Goal: Obtain resource: Obtain resource

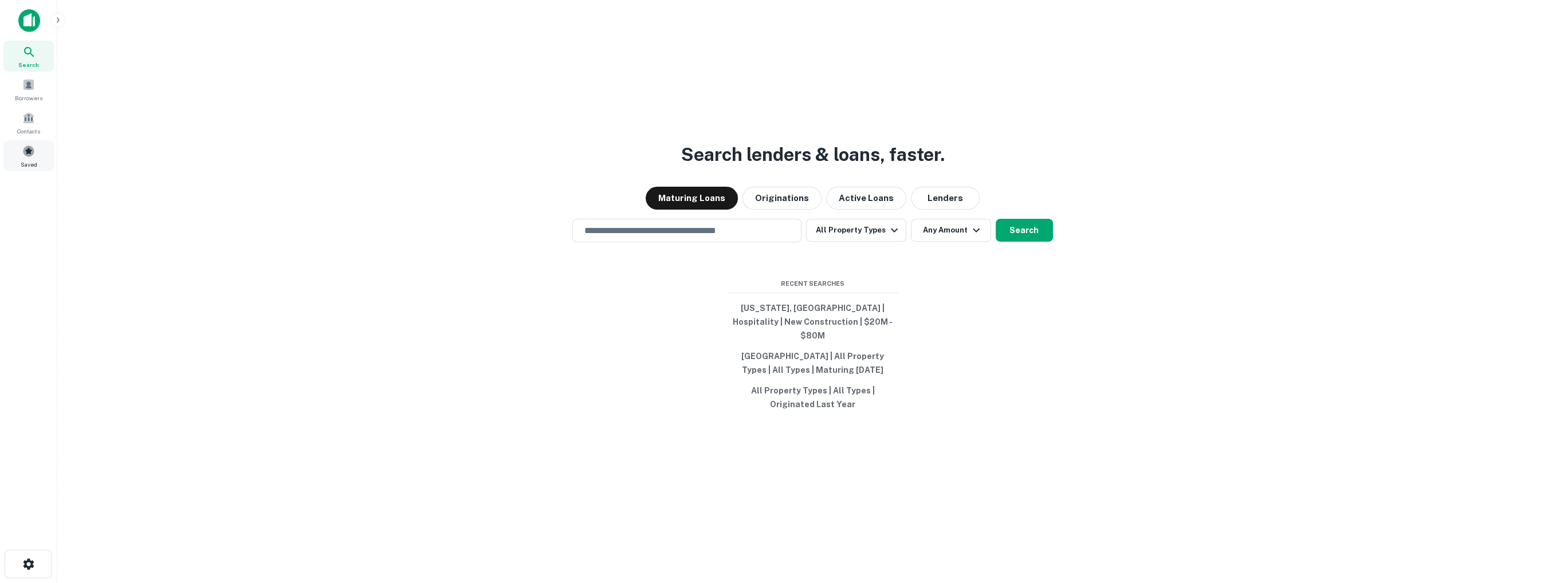
click at [23, 160] on span "Saved" at bounding box center [29, 164] width 17 height 9
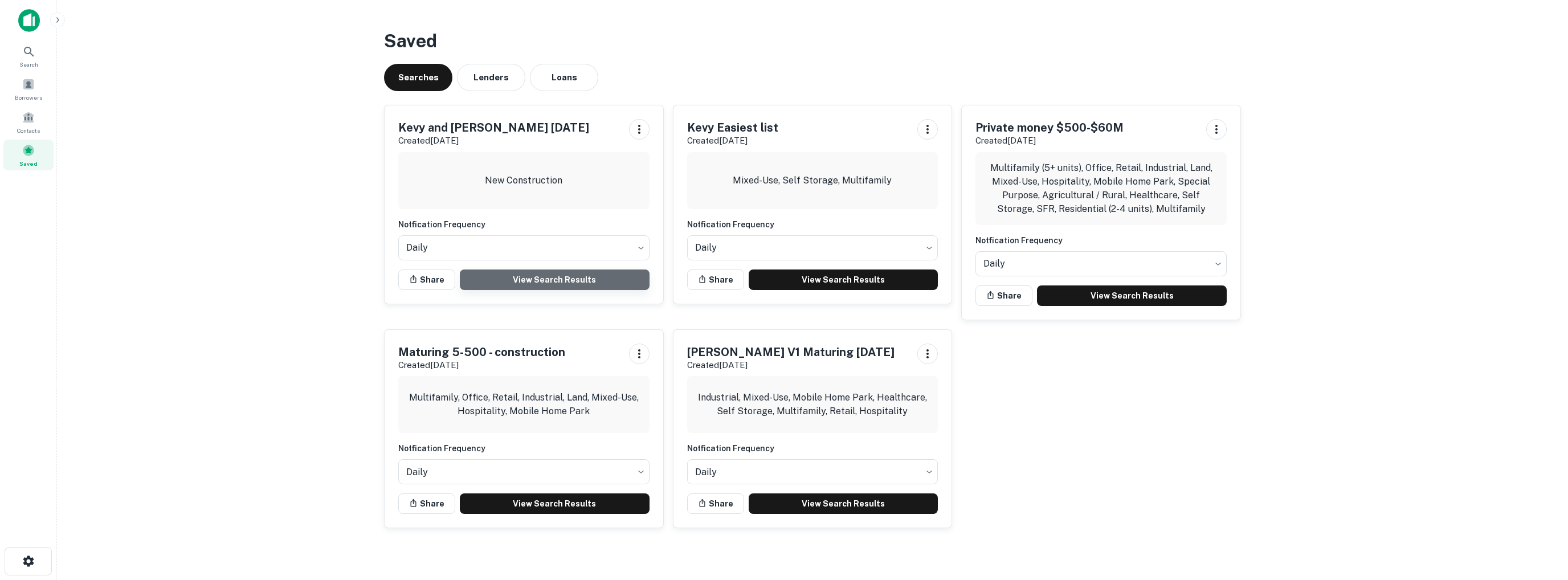
click at [543, 277] on link "View Search Results" at bounding box center [554, 280] width 189 height 20
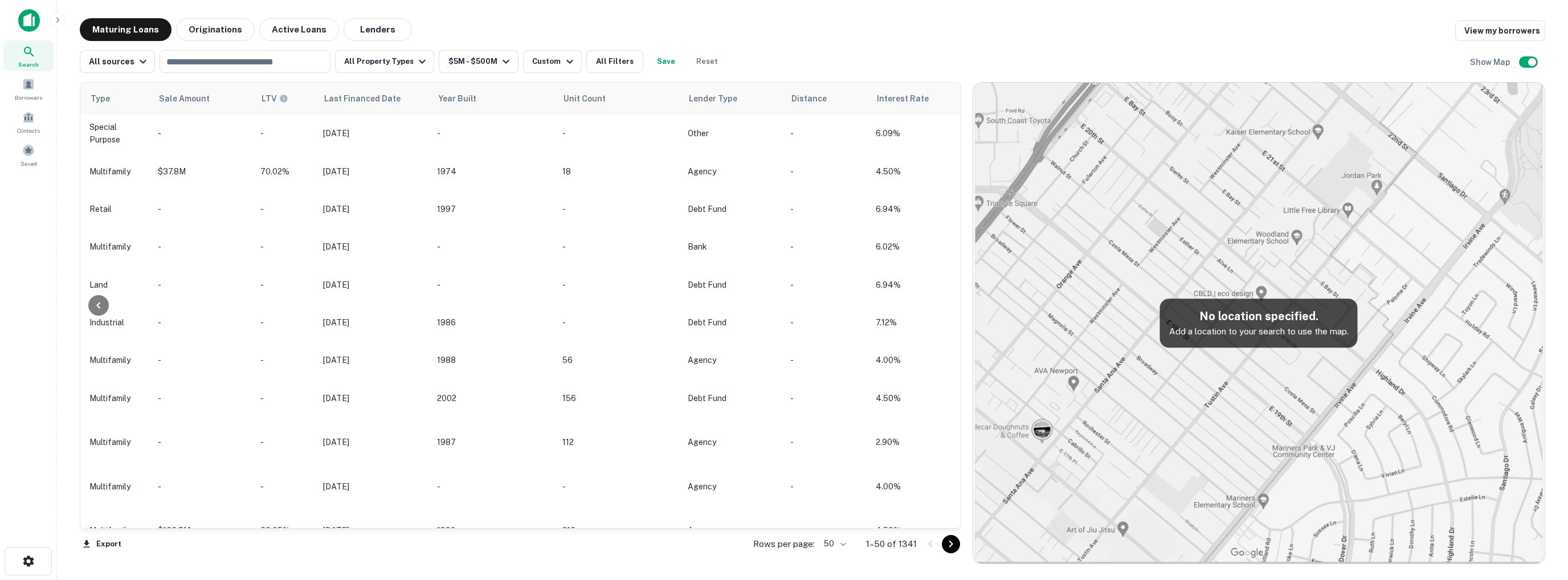
scroll to position [0, 886]
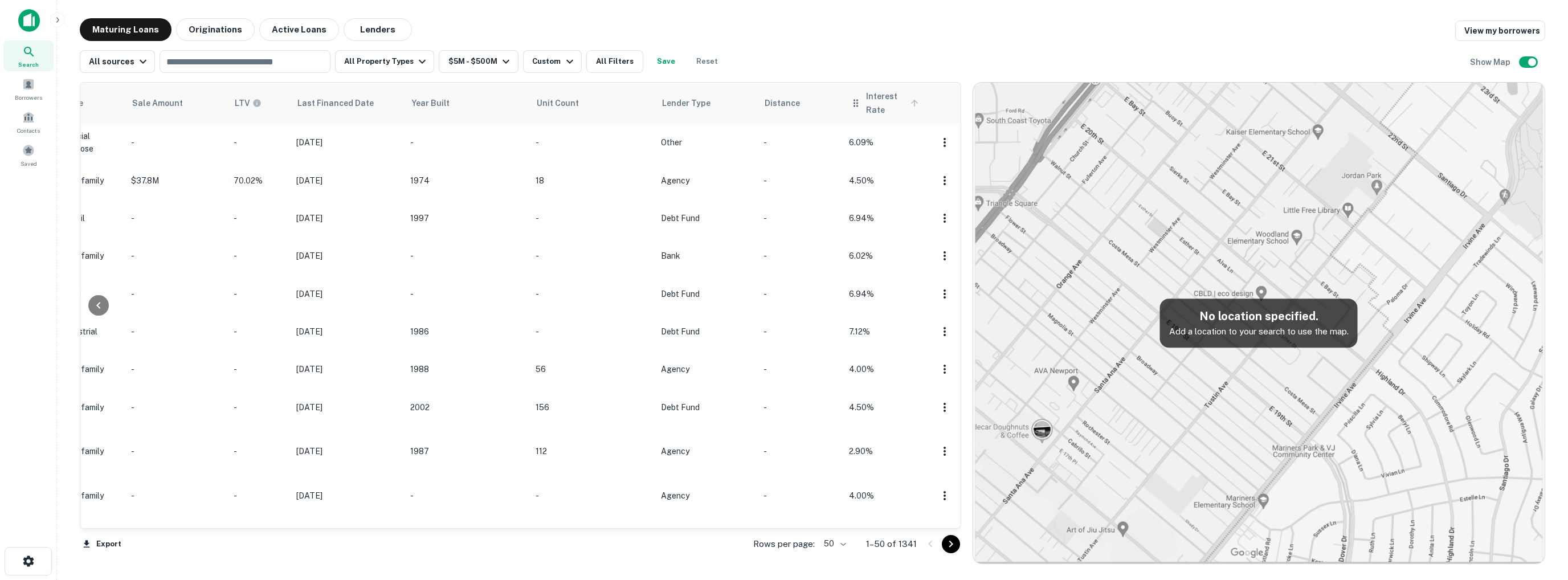
click at [909, 101] on icon at bounding box center [914, 103] width 10 height 10
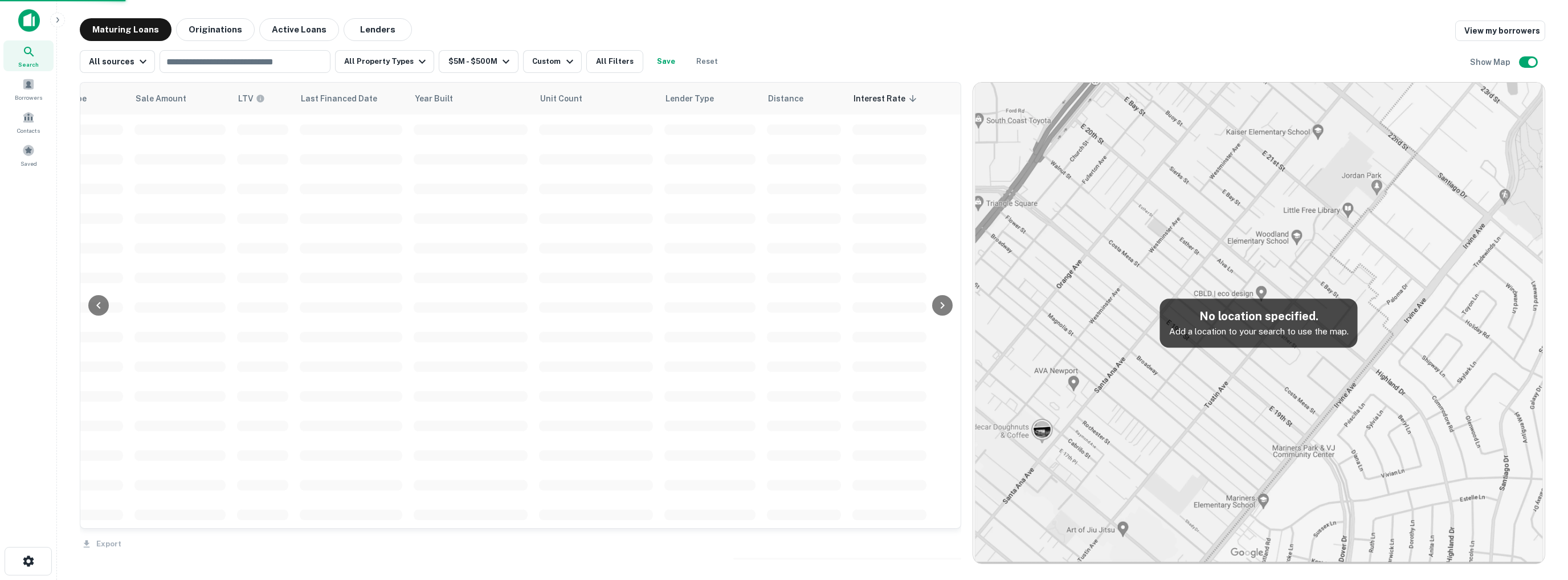
scroll to position [0, 830]
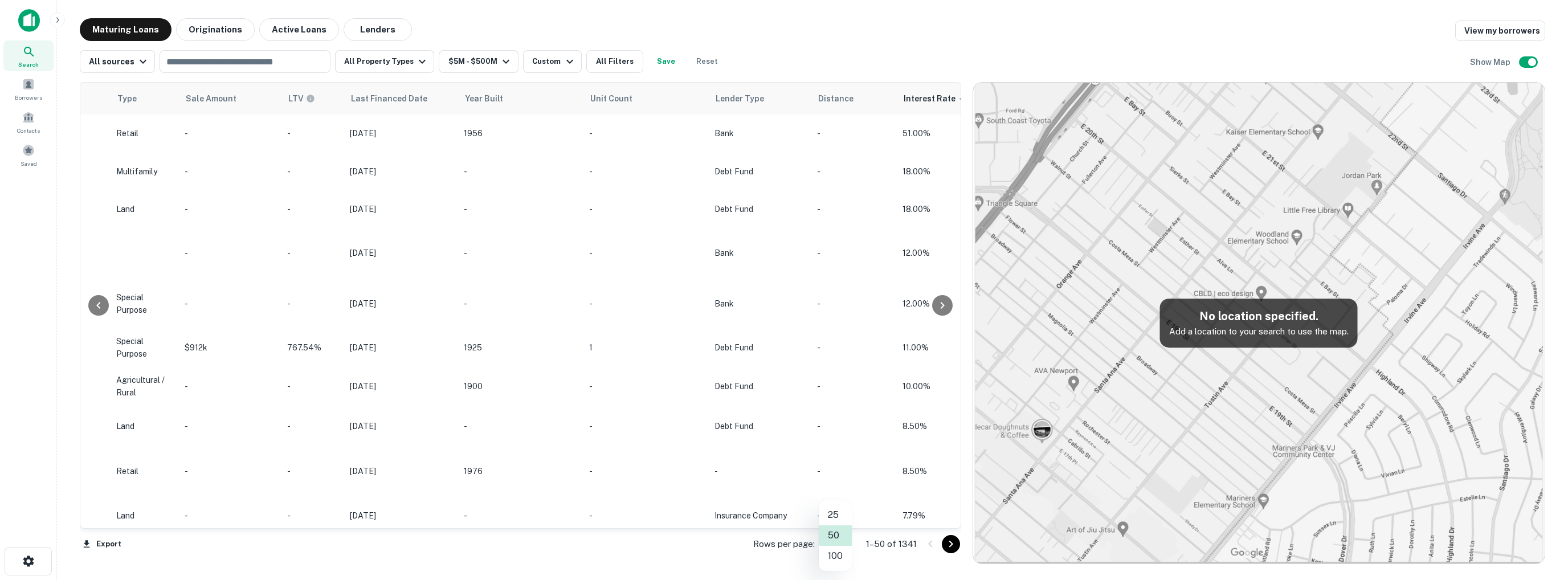
click at [842, 540] on body "Search Borrowers Contacts Saved Maturing Loans Originations Active Loans Lender…" at bounding box center [784, 290] width 1568 height 580
click at [834, 561] on li "100" at bounding box center [835, 556] width 33 height 20
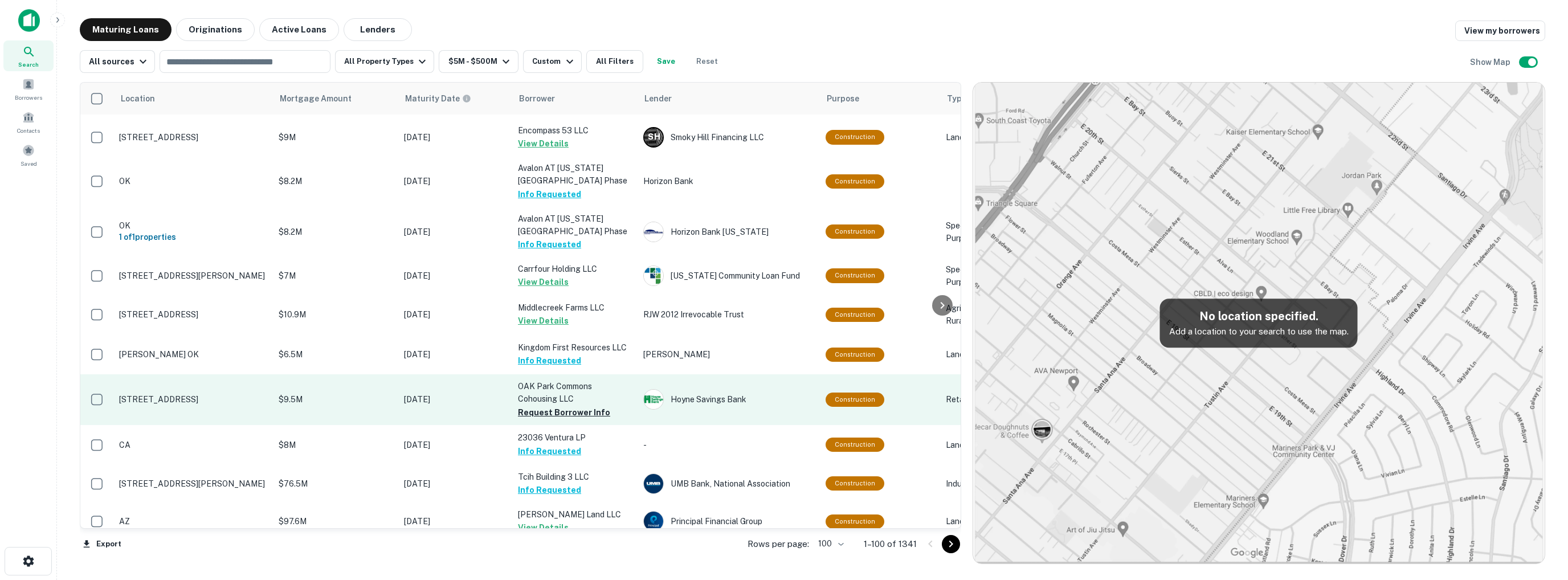
scroll to position [114, 0]
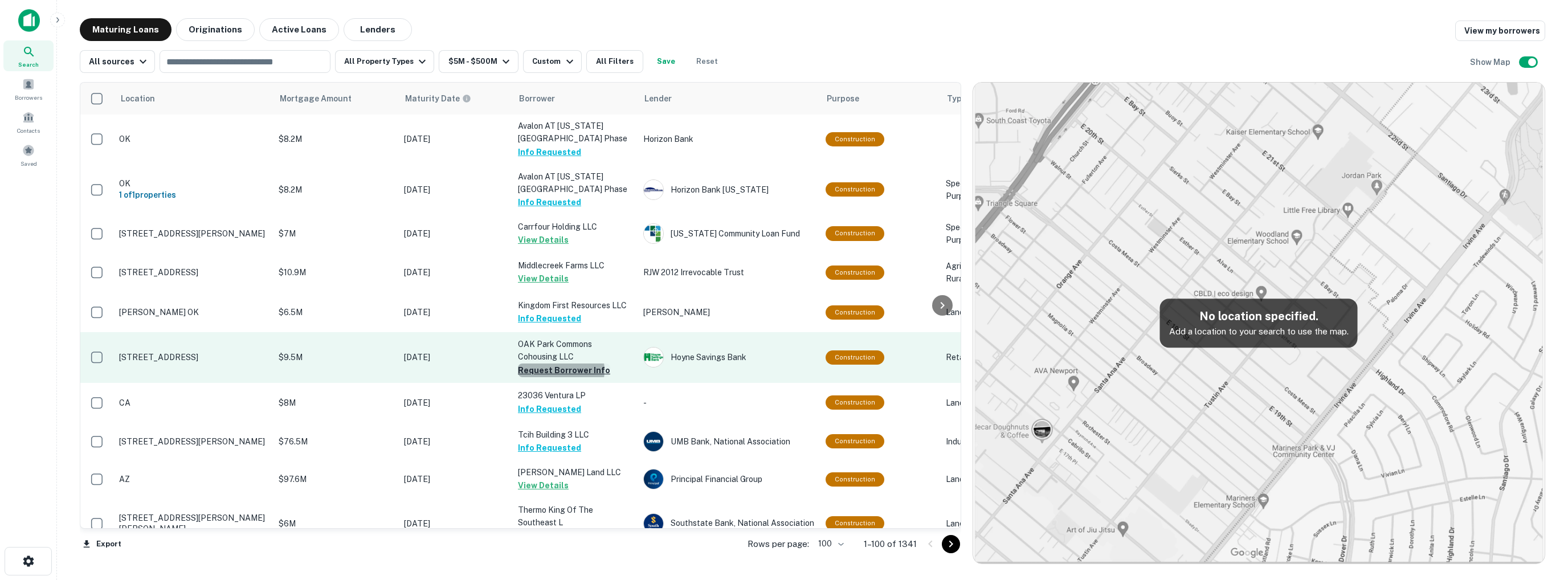
click at [555, 370] on button "Request Borrower Info" at bounding box center [564, 370] width 92 height 13
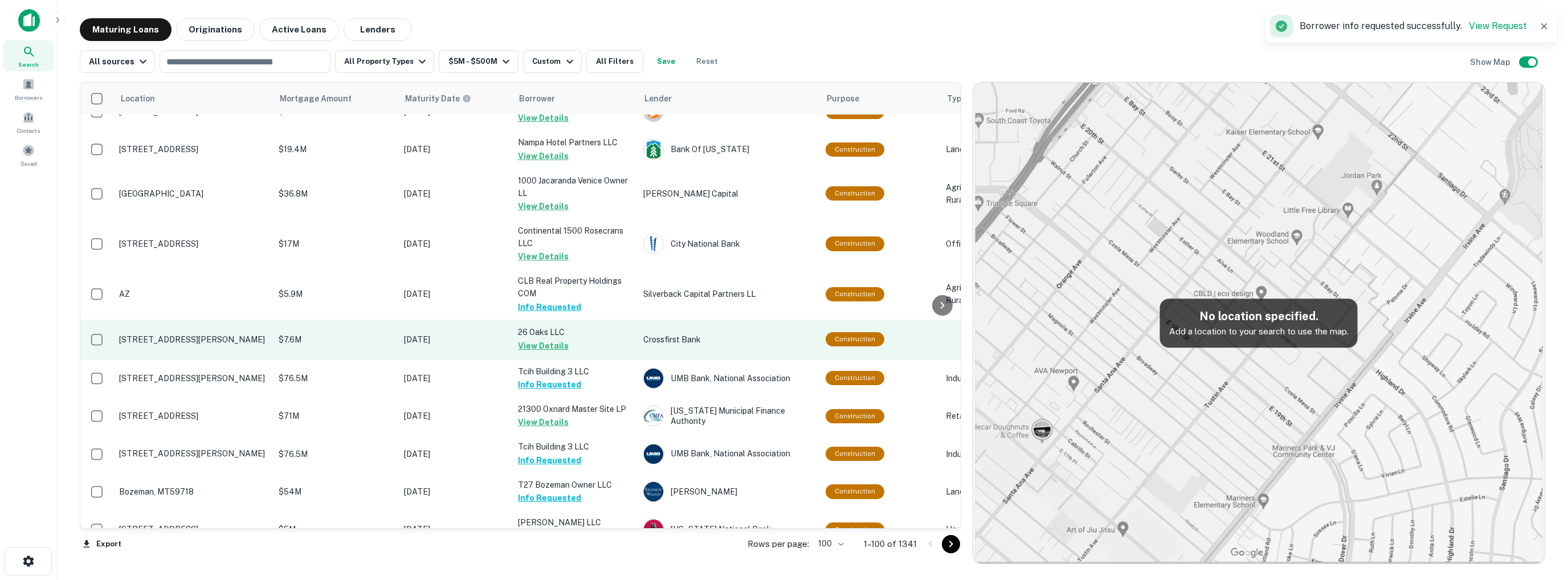
click at [573, 346] on td "26 Oaks LLC View Details" at bounding box center [575, 339] width 126 height 40
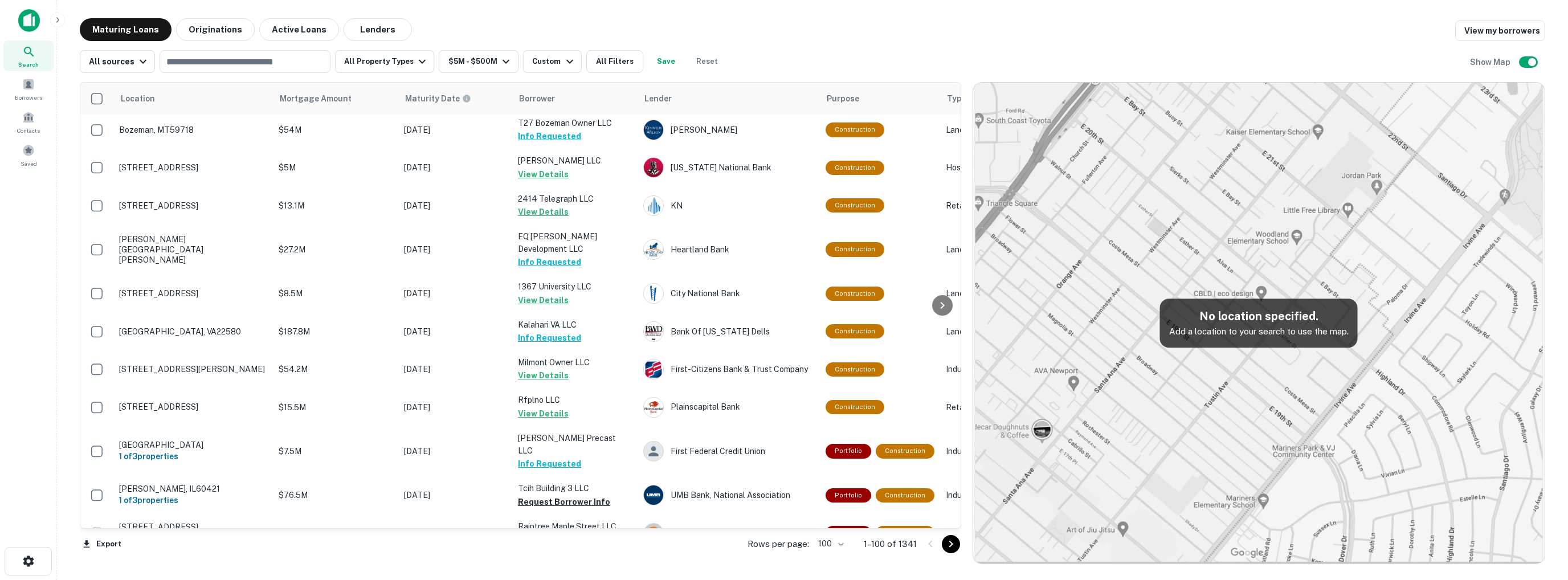
scroll to position [1026, 0]
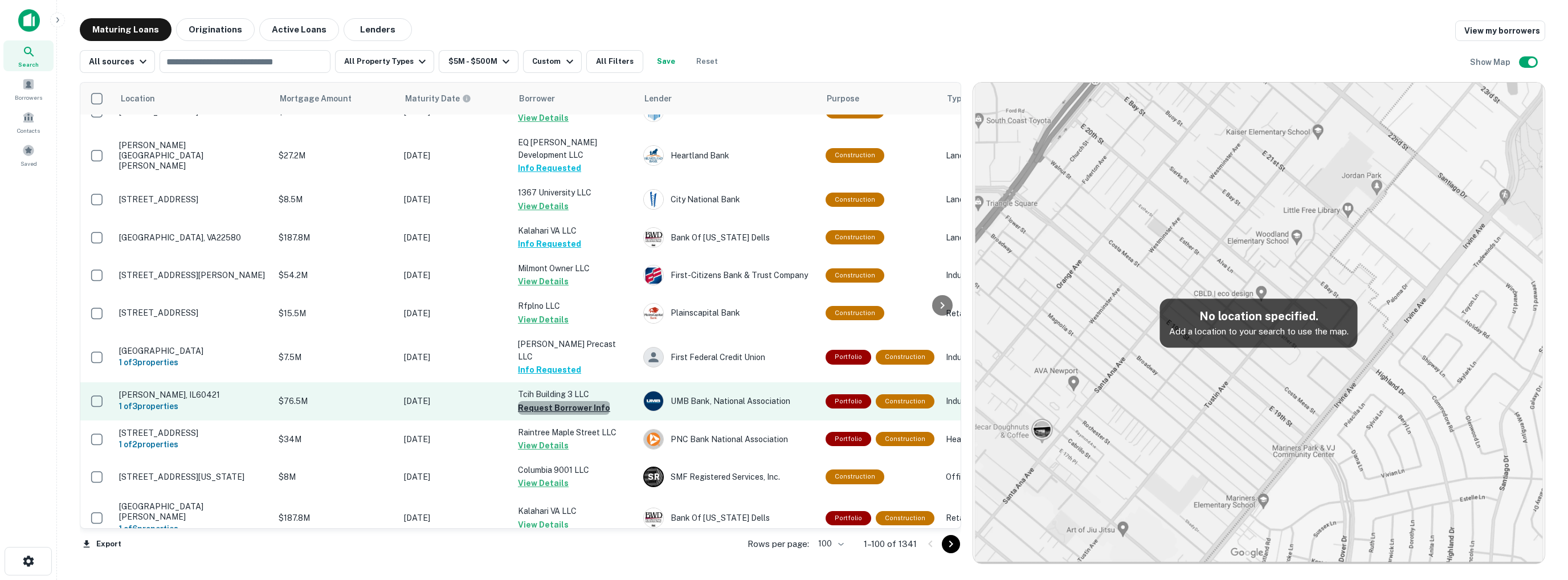
click at [563, 401] on button "Request Borrower Info" at bounding box center [564, 408] width 92 height 13
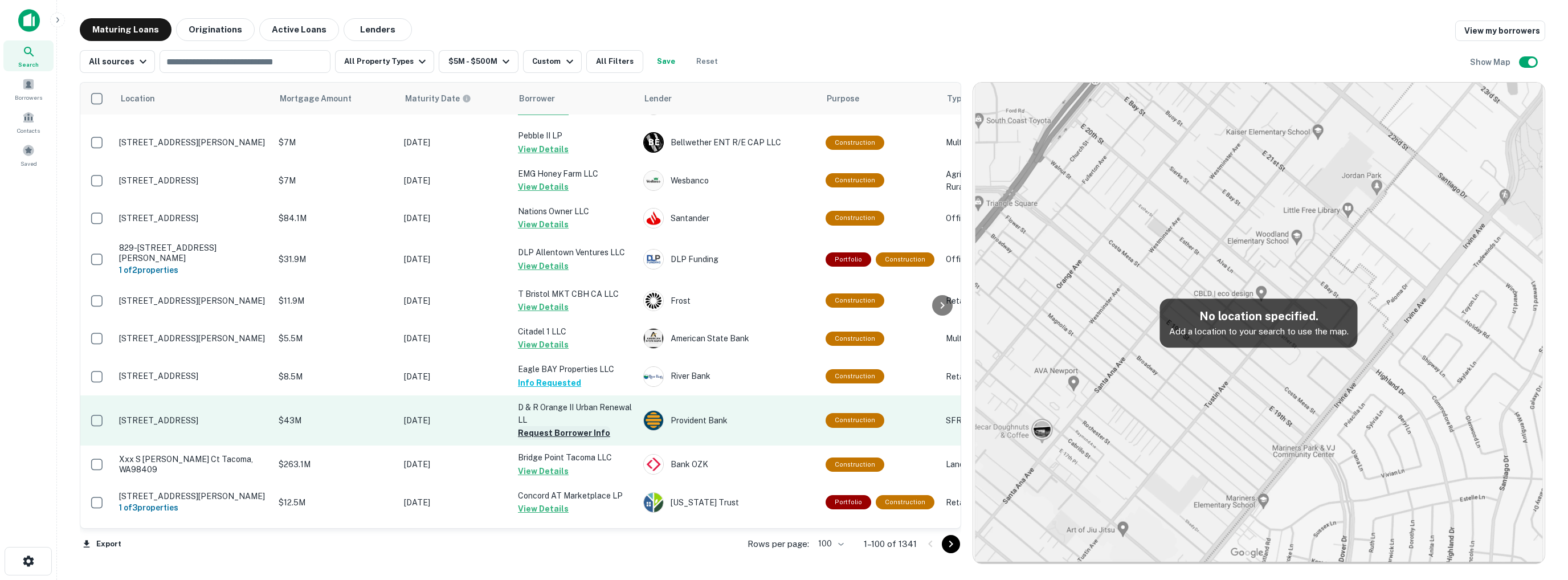
scroll to position [2337, 0]
click at [548, 426] on button "Request Borrower Info" at bounding box center [564, 432] width 92 height 13
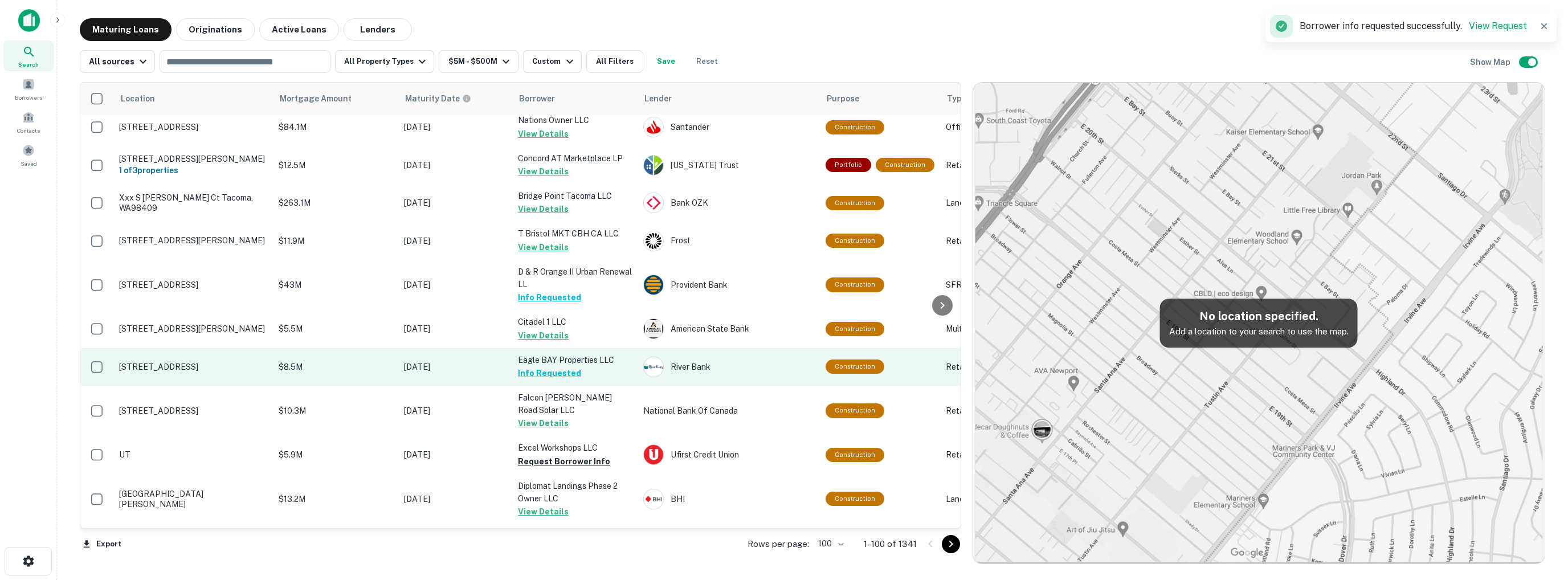
scroll to position [2515, 0]
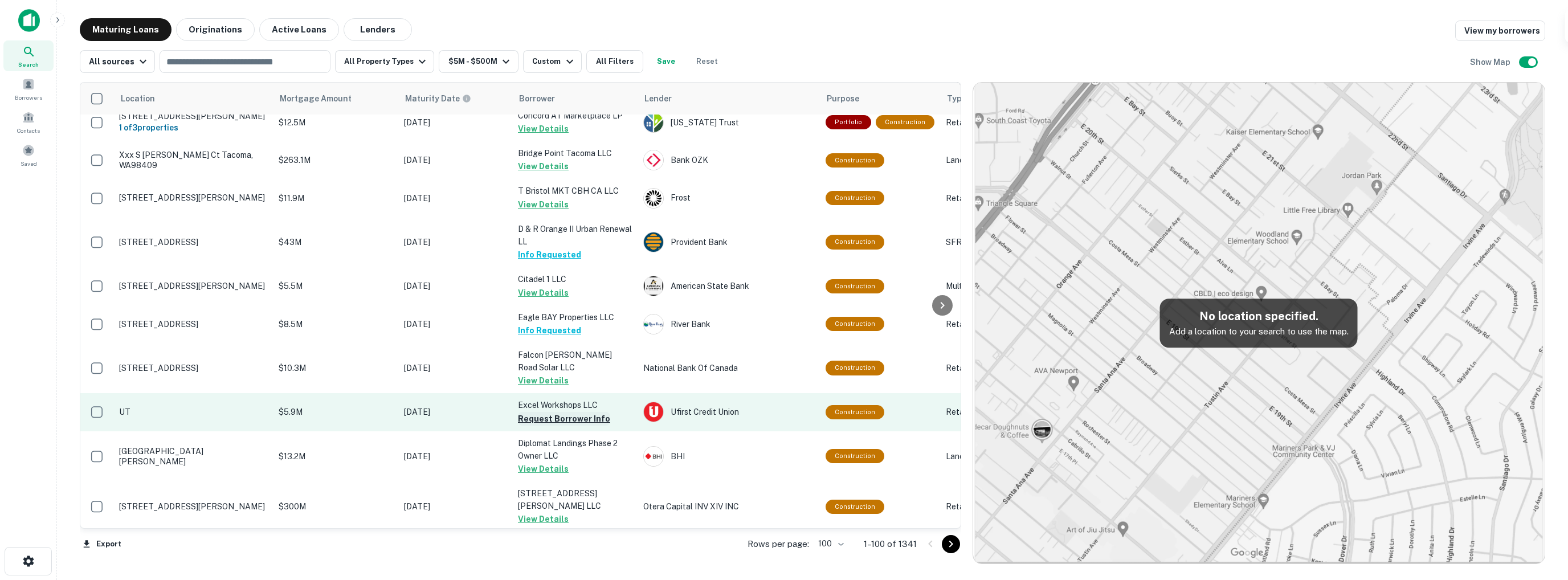
click at [549, 412] on button "Request Borrower Info" at bounding box center [564, 419] width 92 height 13
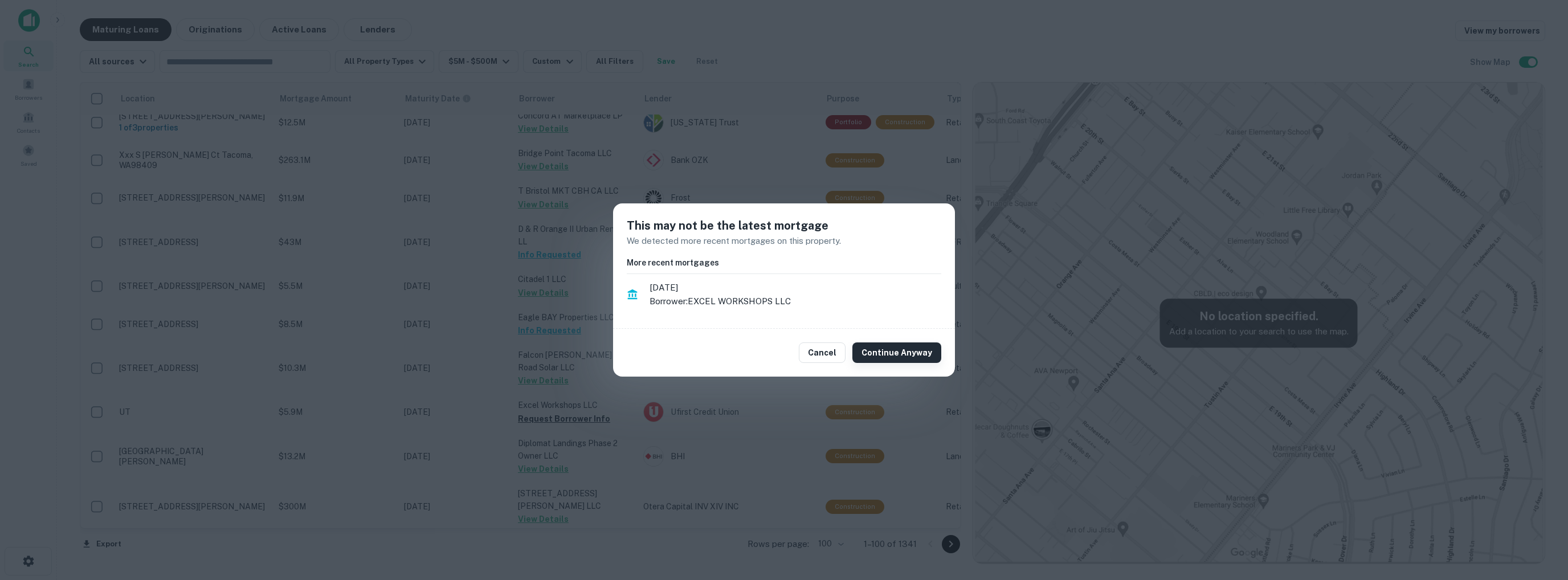
click at [868, 352] on button "Continue Anyway" at bounding box center [897, 353] width 89 height 20
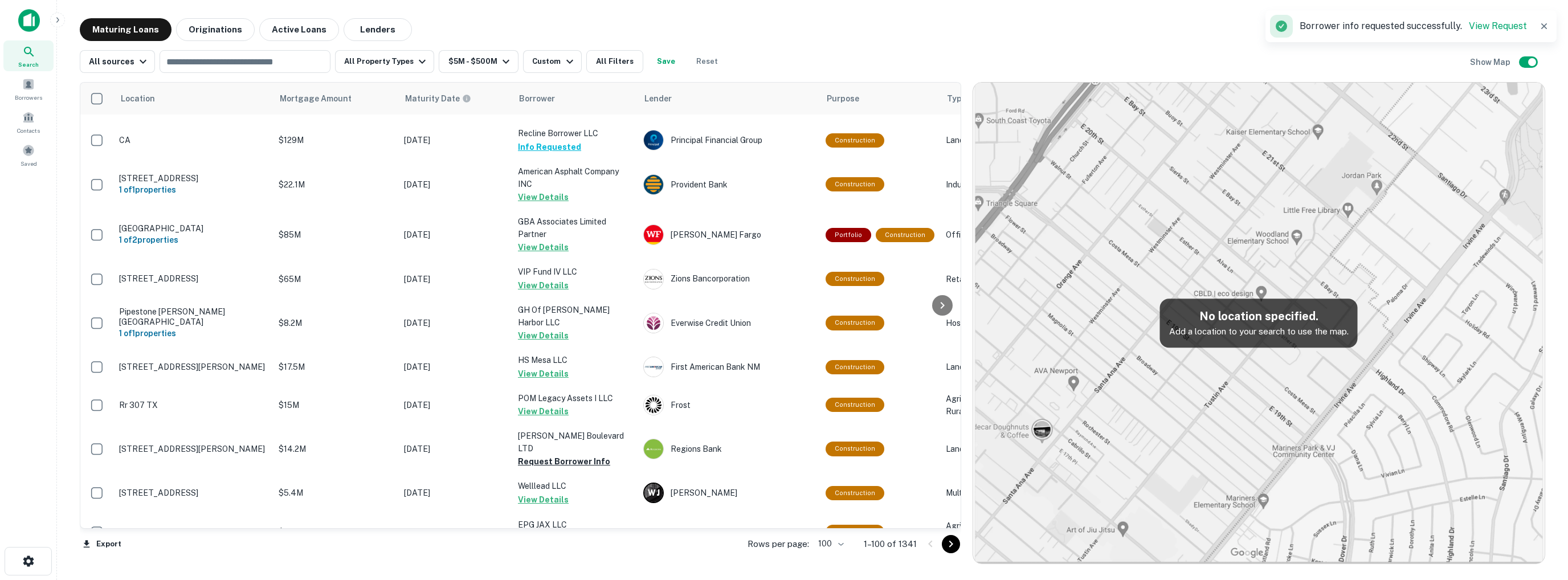
scroll to position [3135, 0]
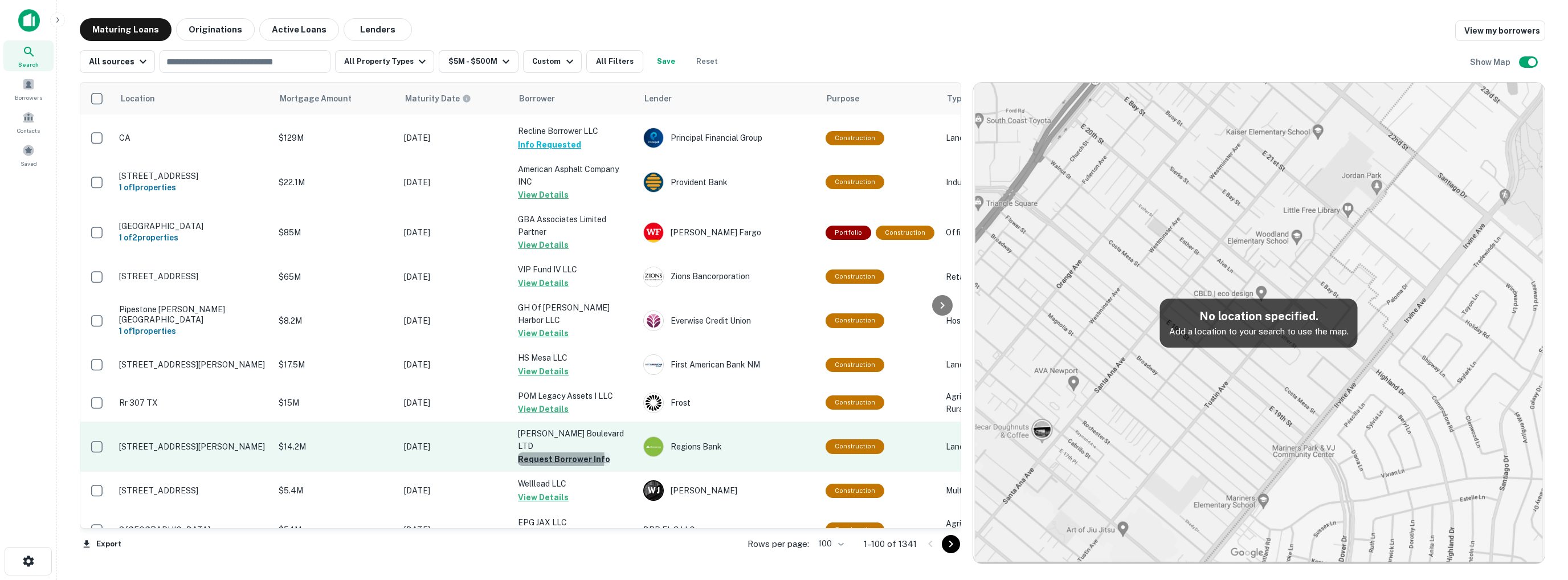
click at [554, 452] on button "Request Borrower Info" at bounding box center [564, 459] width 92 height 13
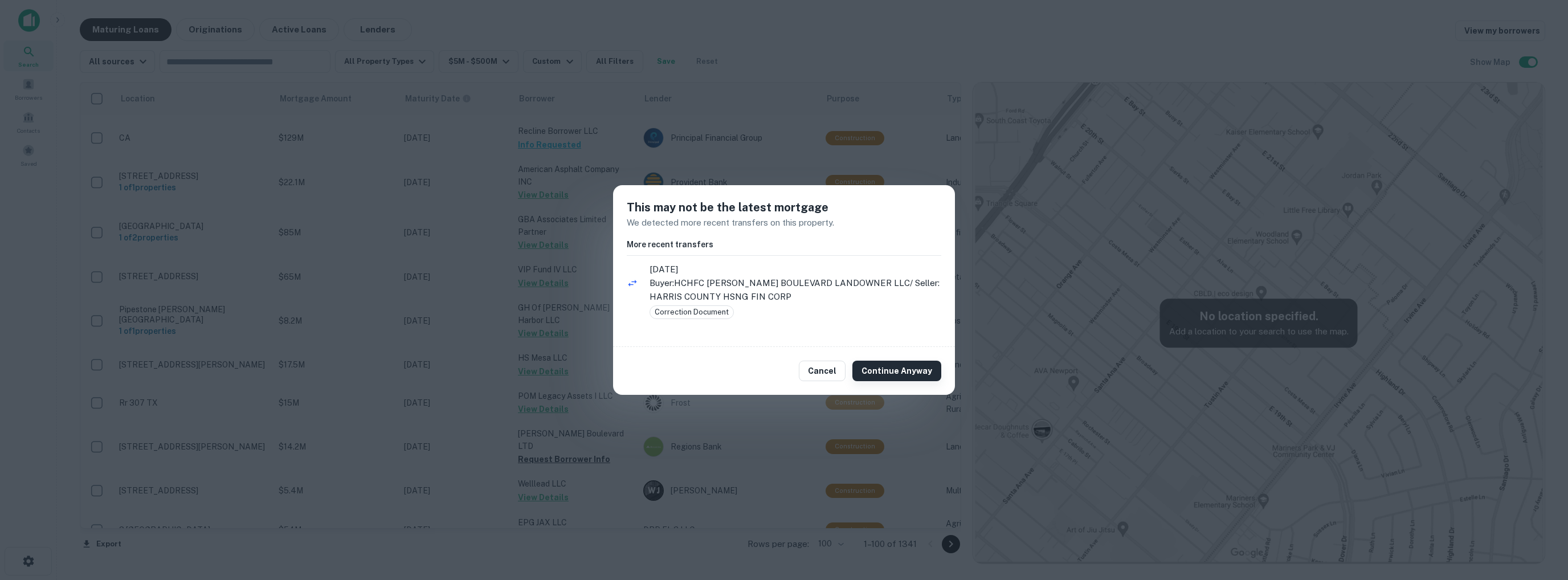
click at [901, 371] on button "Continue Anyway" at bounding box center [897, 371] width 89 height 20
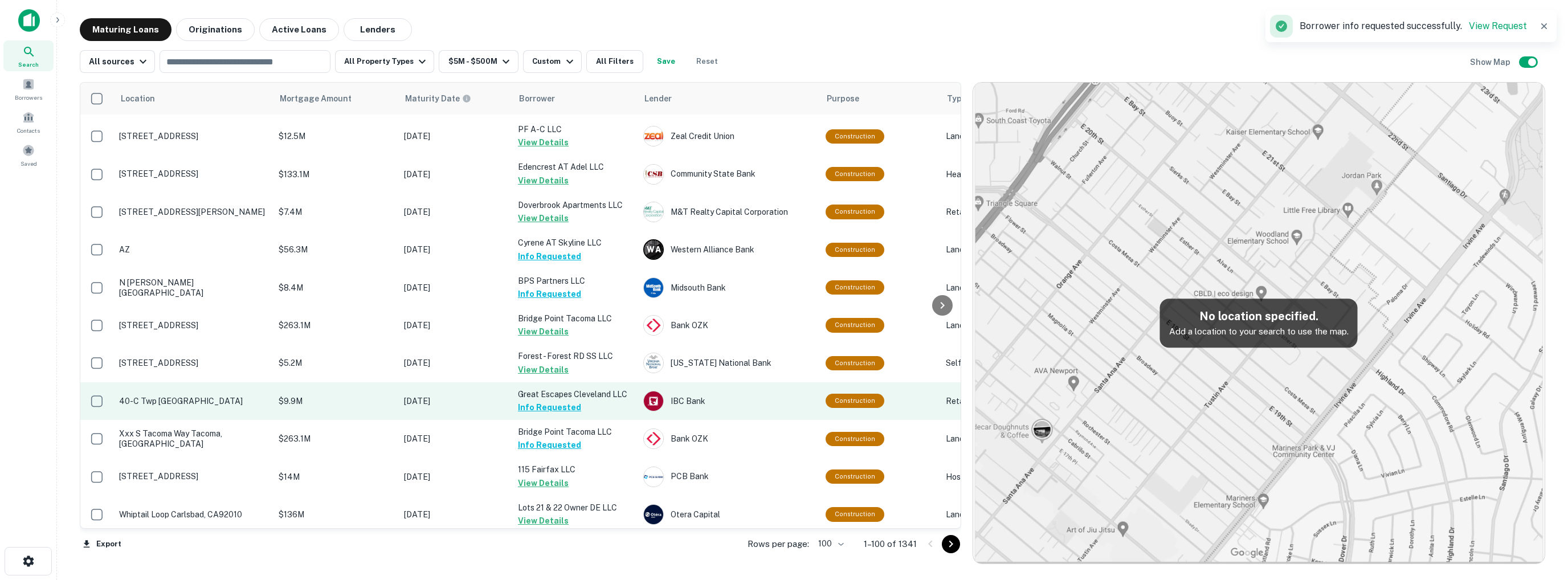
scroll to position [3616, 0]
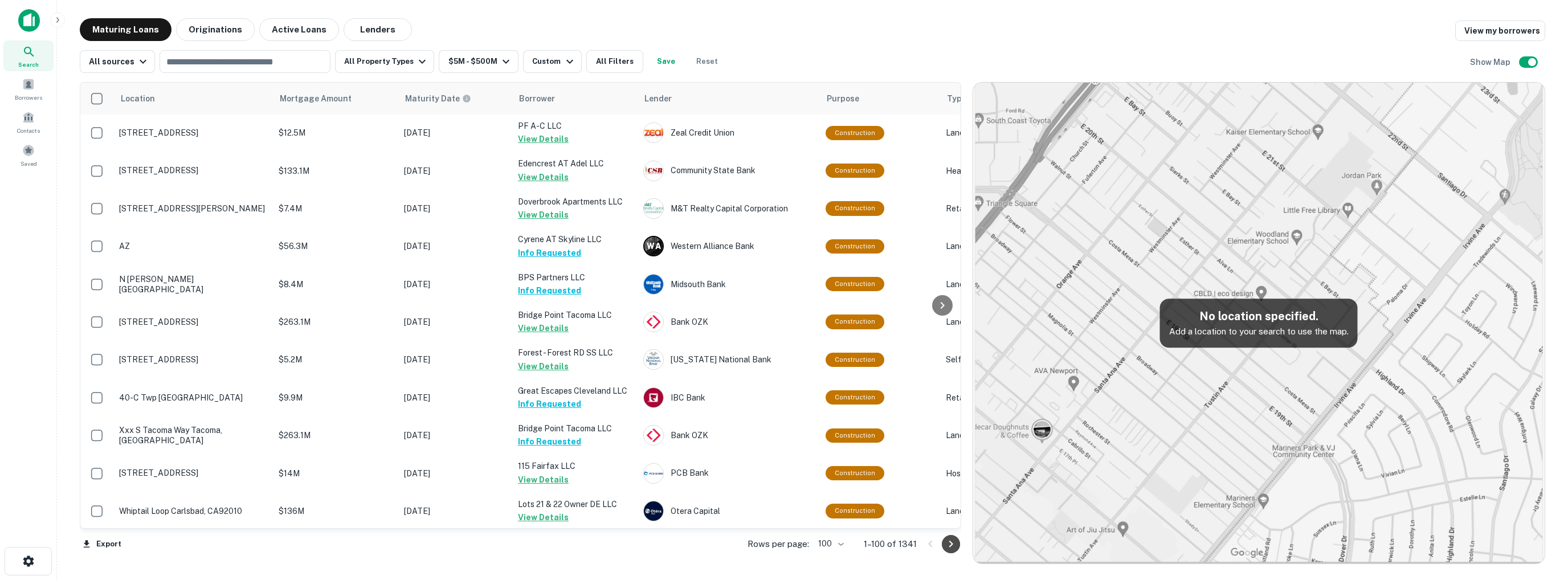
click at [950, 541] on icon "Go to next page" at bounding box center [950, 544] width 4 height 7
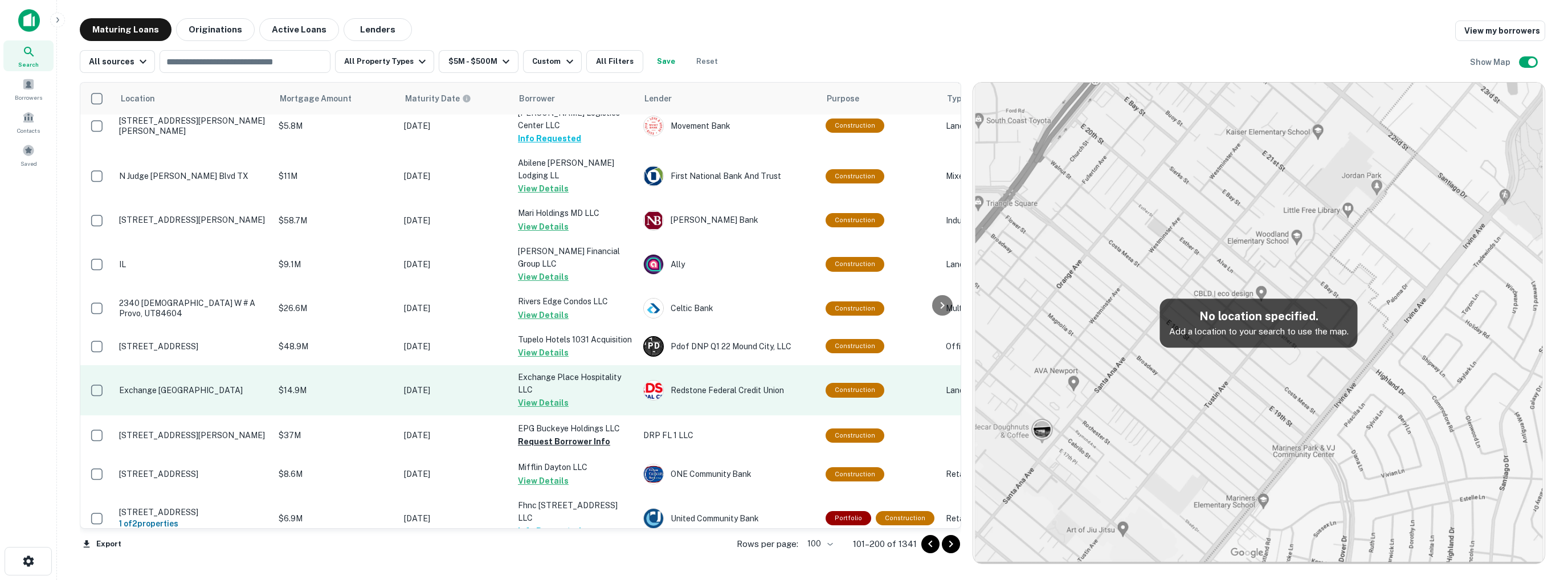
scroll to position [1368, 0]
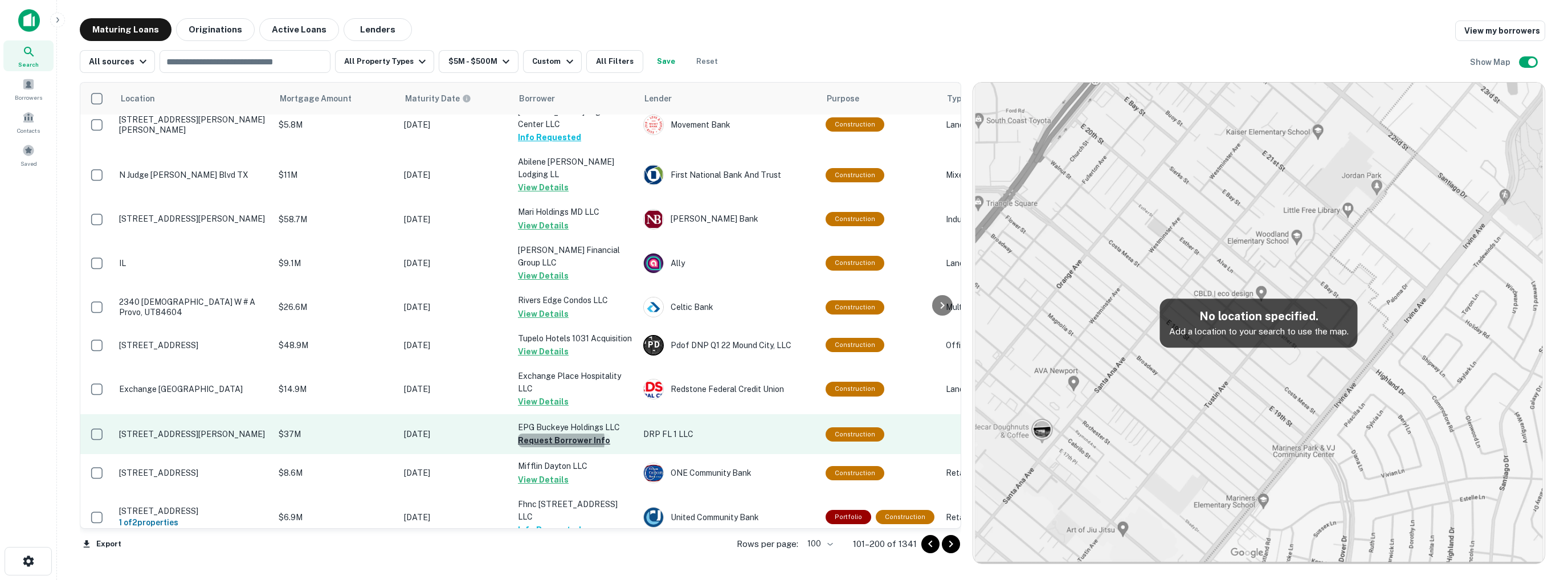
click at [543, 434] on button "Request Borrower Info" at bounding box center [564, 440] width 92 height 13
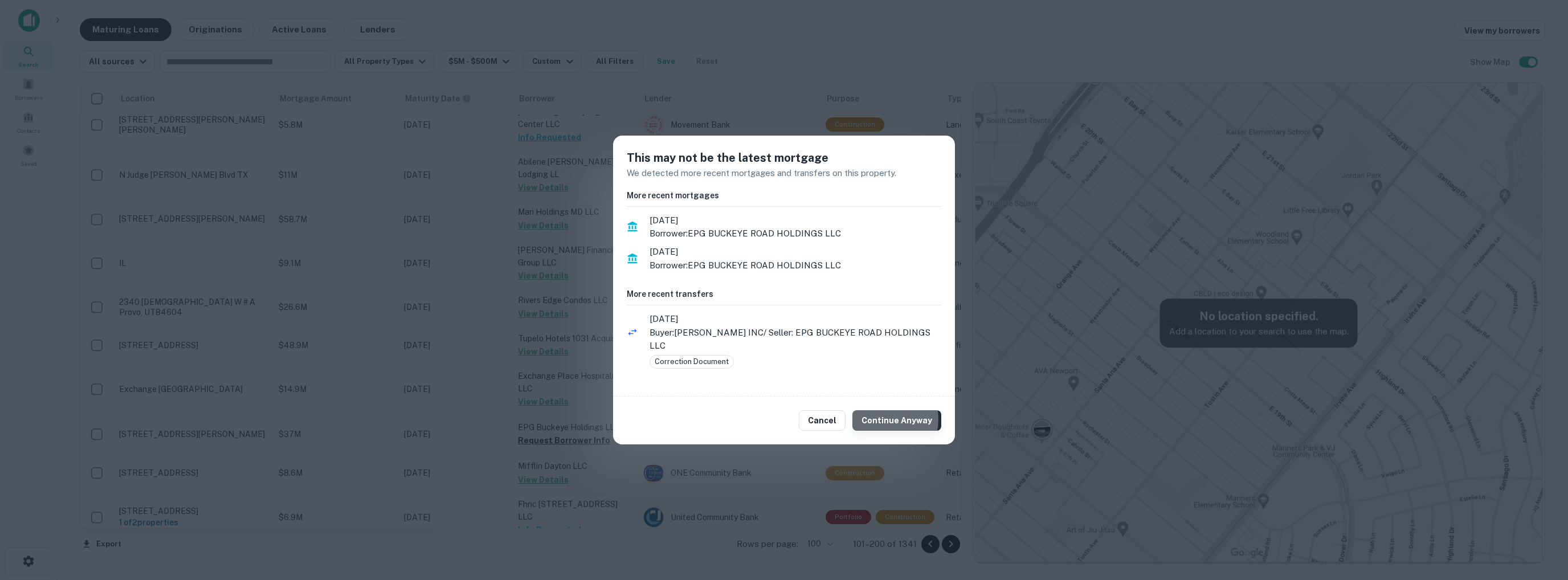
click at [886, 411] on button "Continue Anyway" at bounding box center [897, 420] width 89 height 20
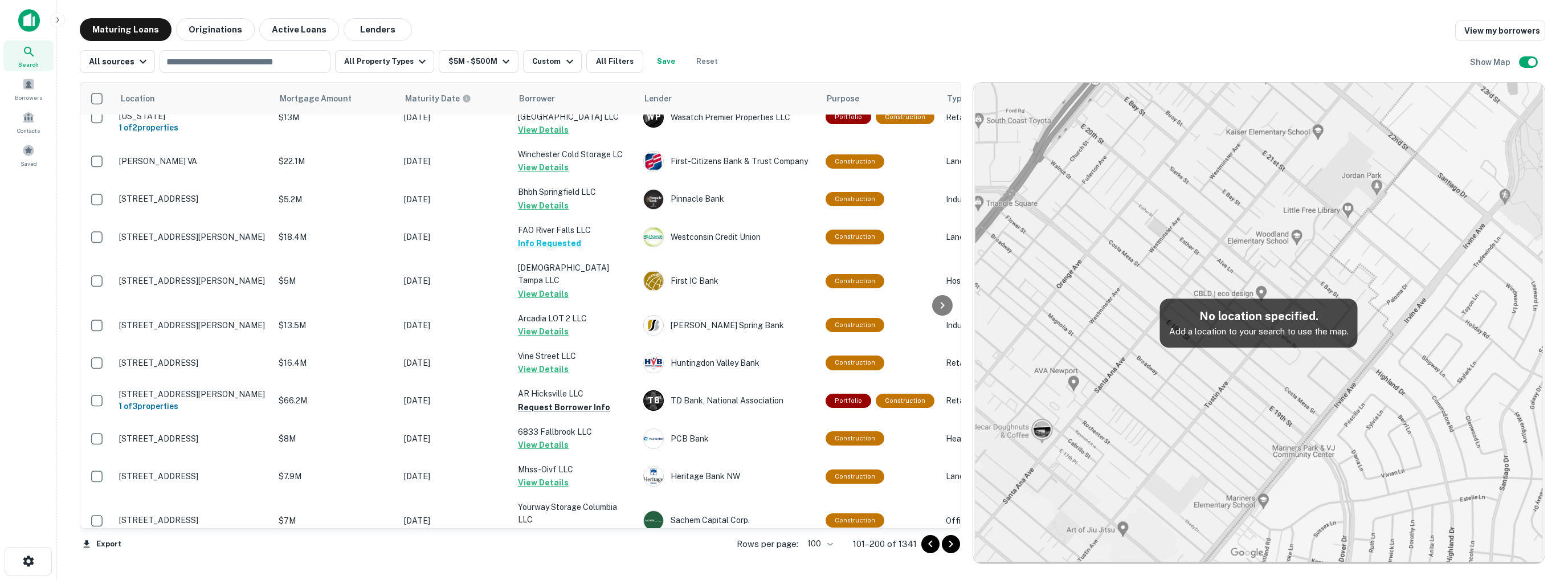
scroll to position [2235, 0]
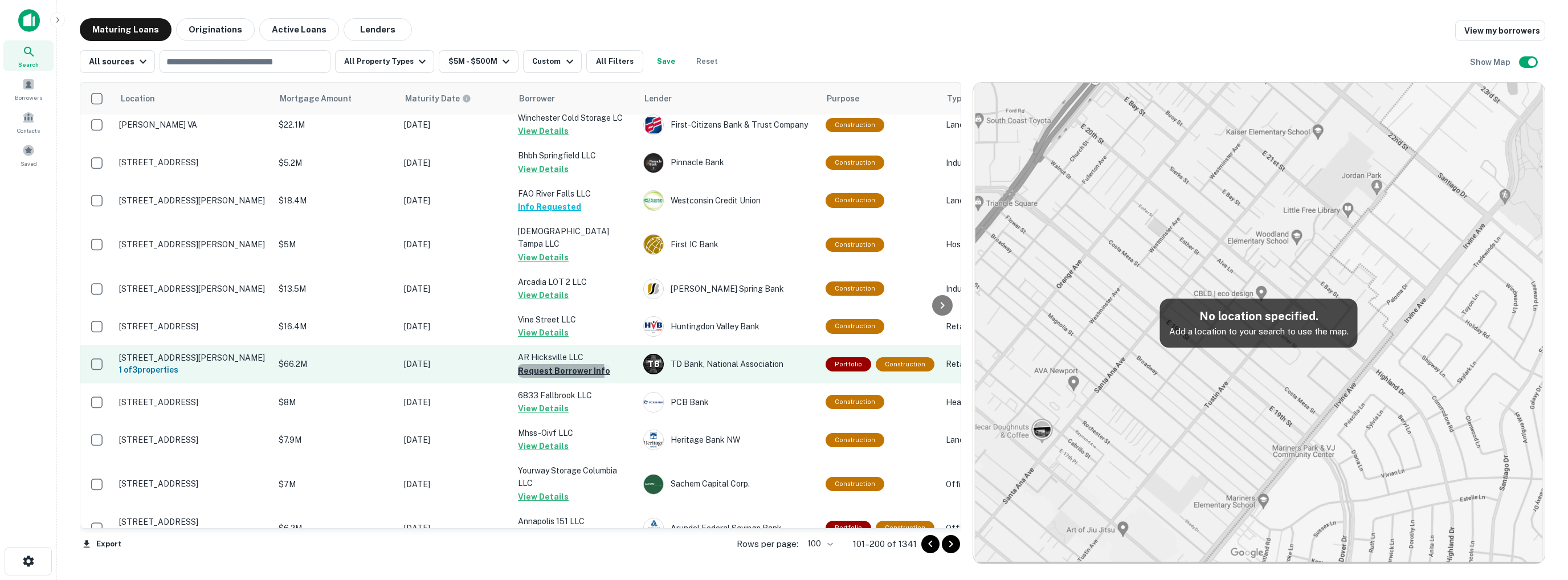
click at [529, 364] on button "Request Borrower Info" at bounding box center [564, 371] width 92 height 13
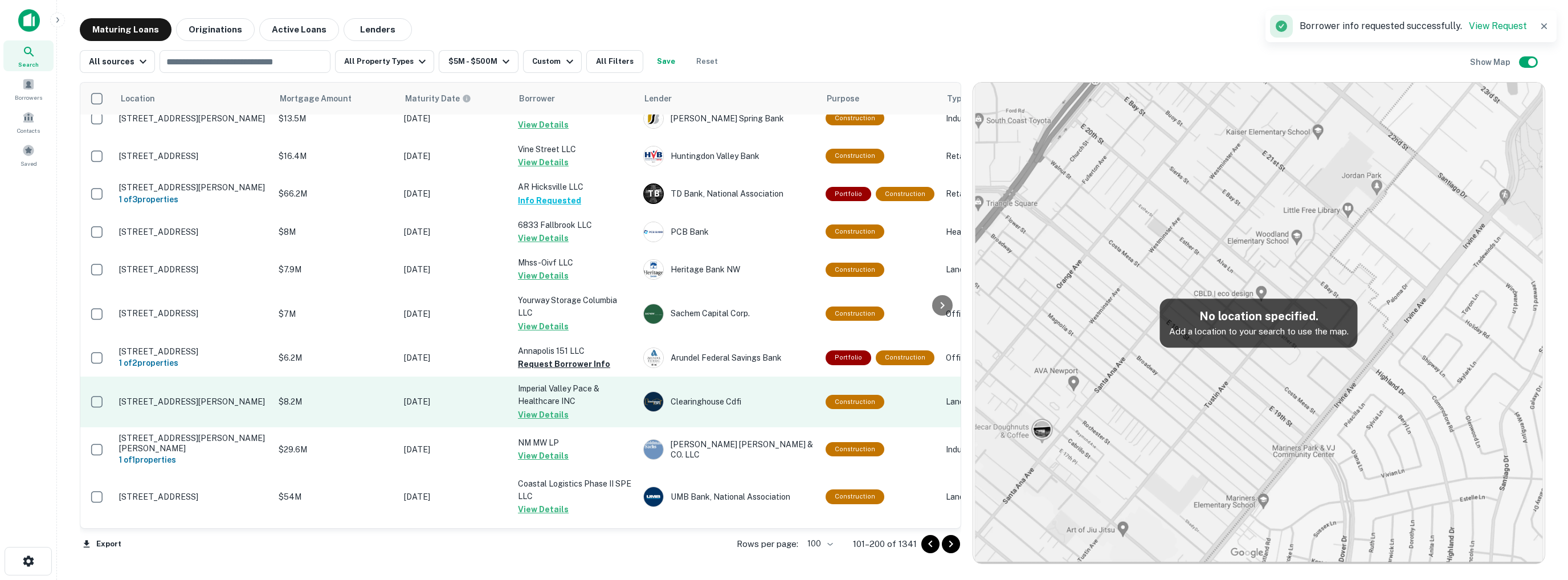
scroll to position [2406, 0]
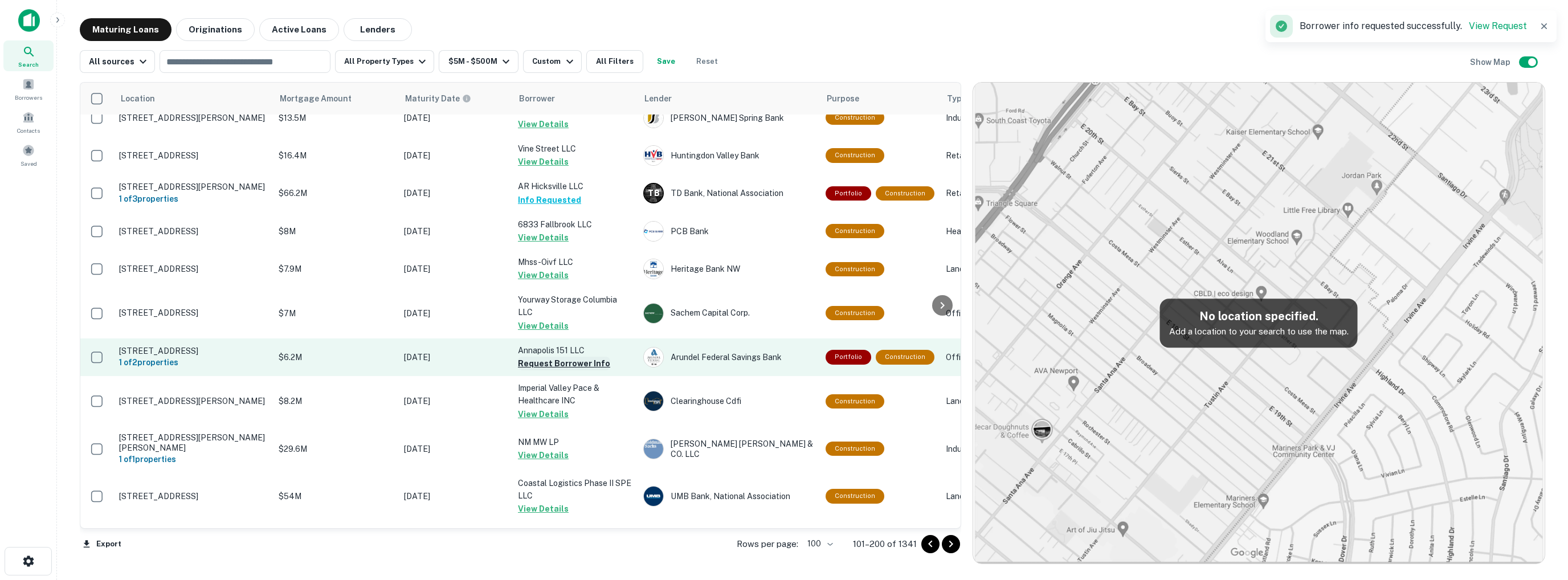
click at [534, 357] on button "Request Borrower Info" at bounding box center [564, 363] width 92 height 13
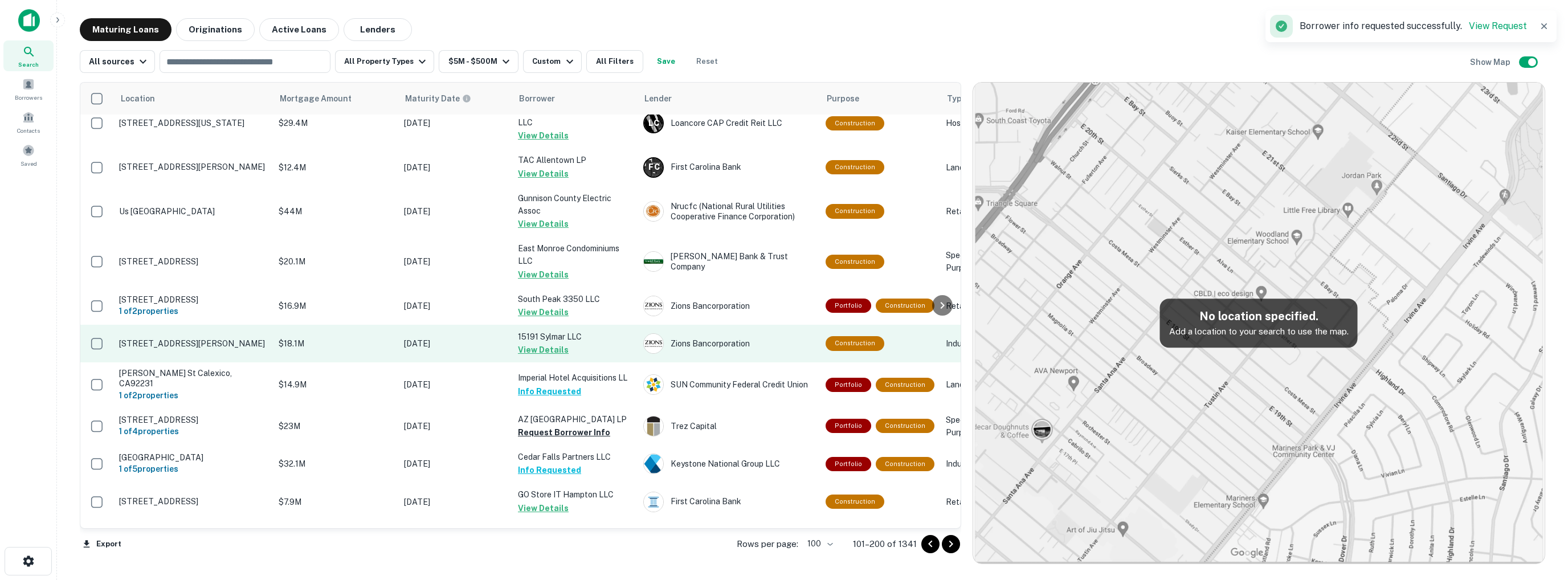
scroll to position [2906, 0]
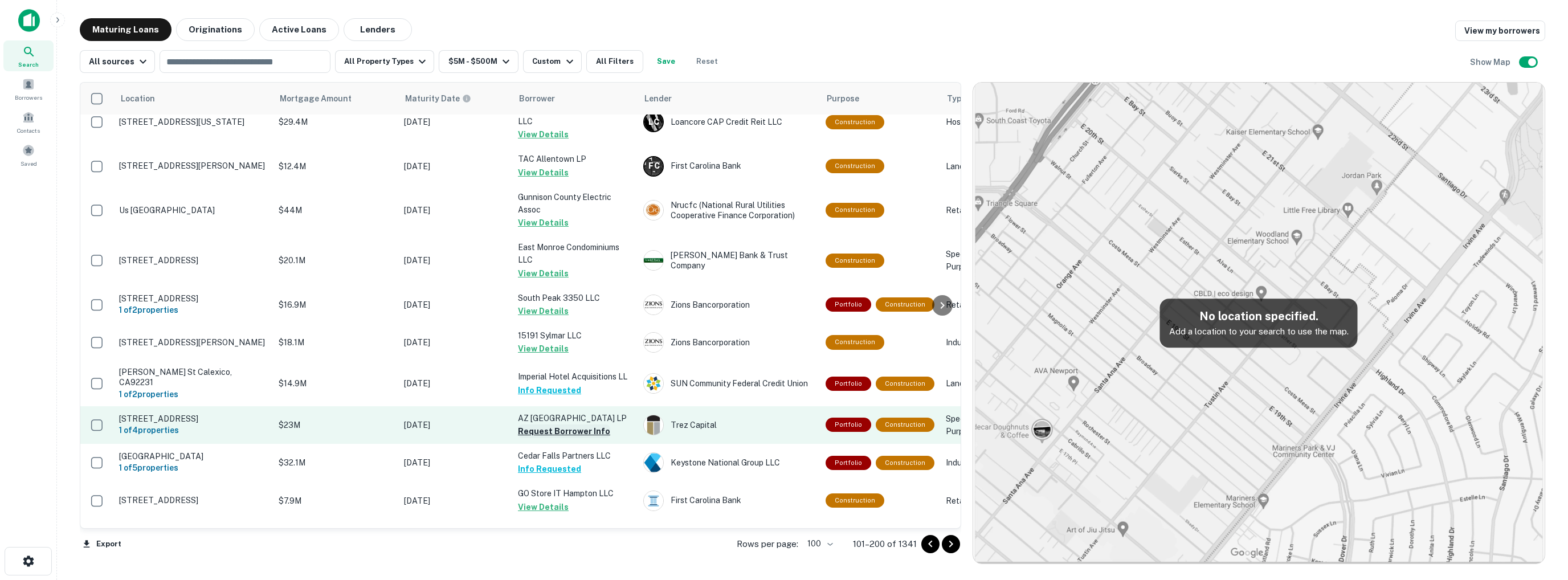
click at [550, 425] on button "Request Borrower Info" at bounding box center [564, 431] width 92 height 13
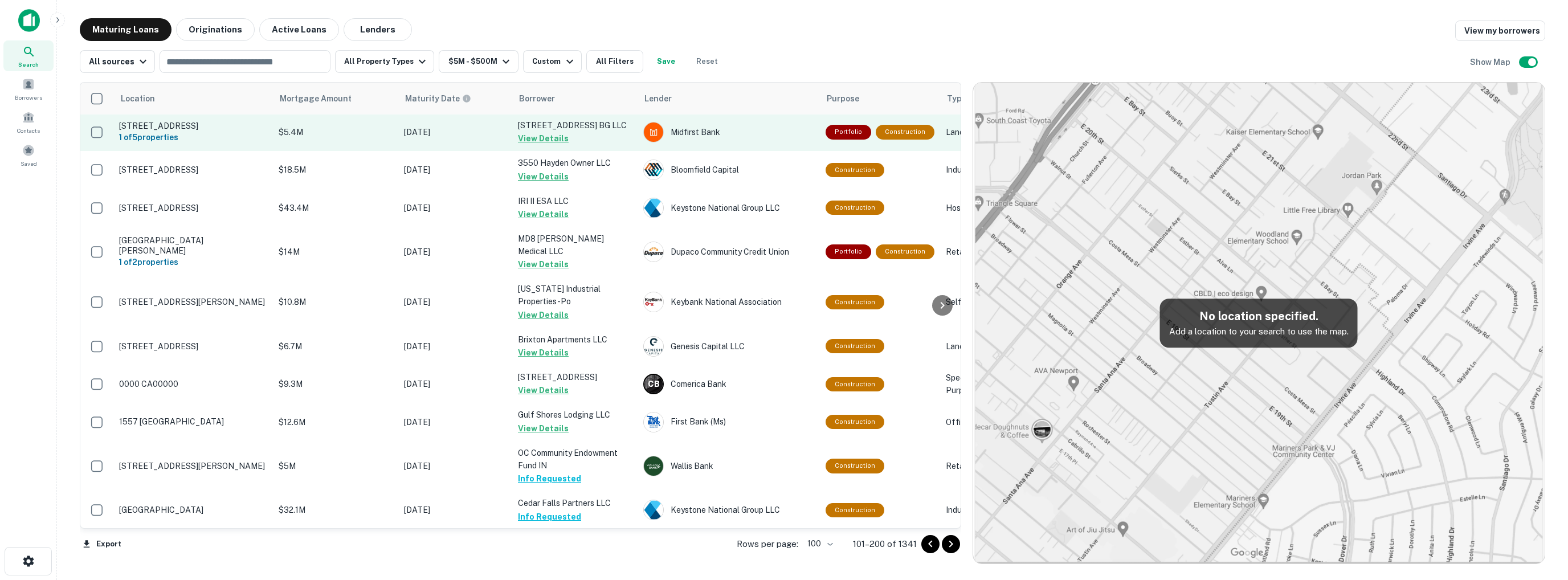
scroll to position [3664, 0]
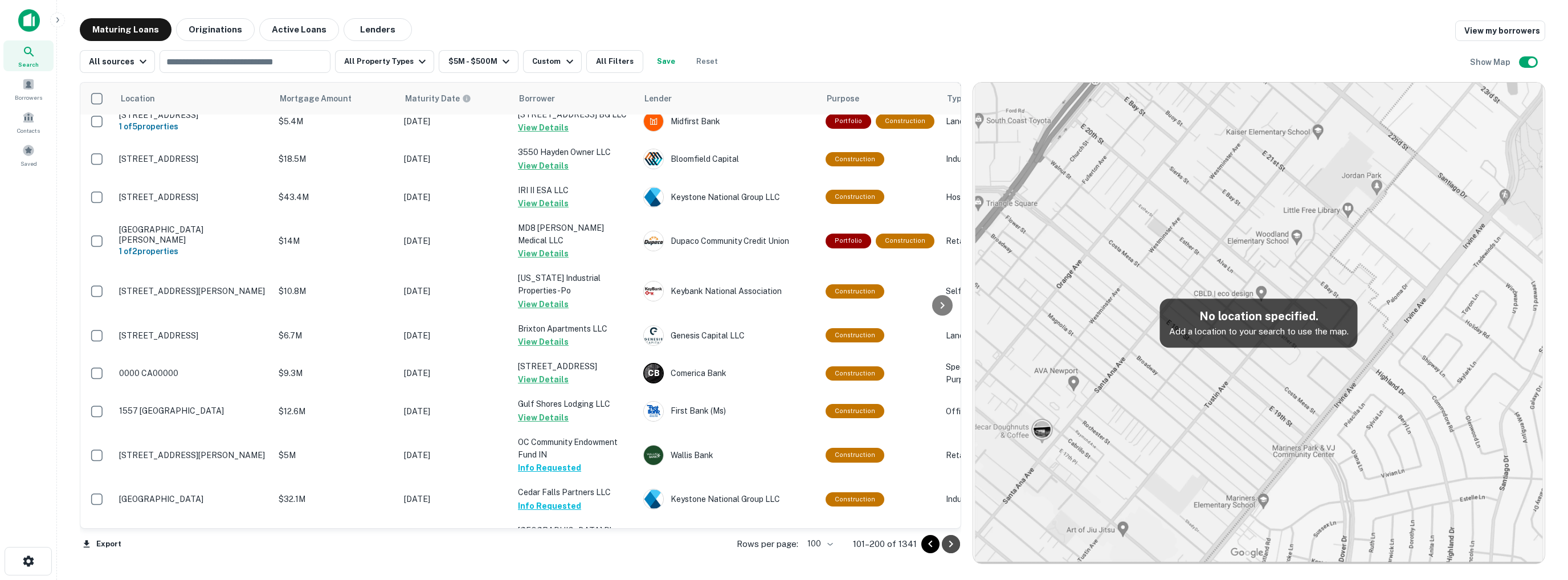
click at [949, 538] on icon "Go to next page" at bounding box center [950, 544] width 13 height 13
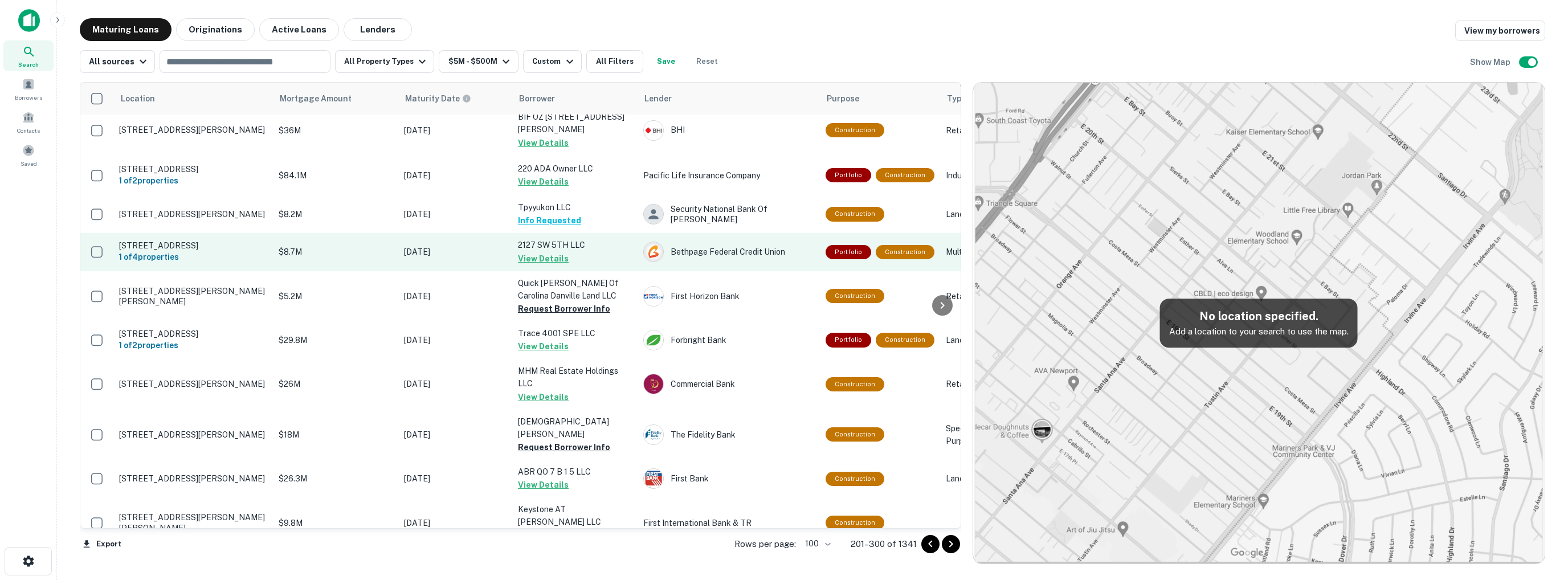
scroll to position [3700, 0]
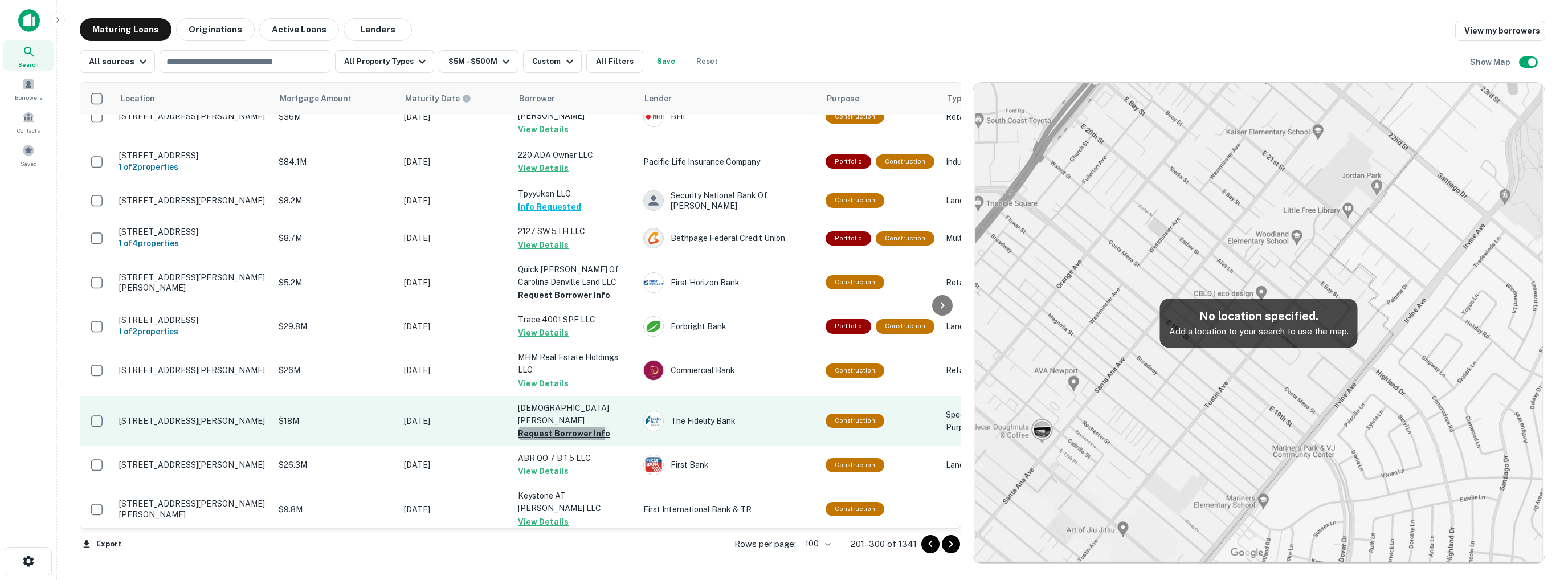
click at [553, 427] on button "Request Borrower Info" at bounding box center [564, 433] width 92 height 13
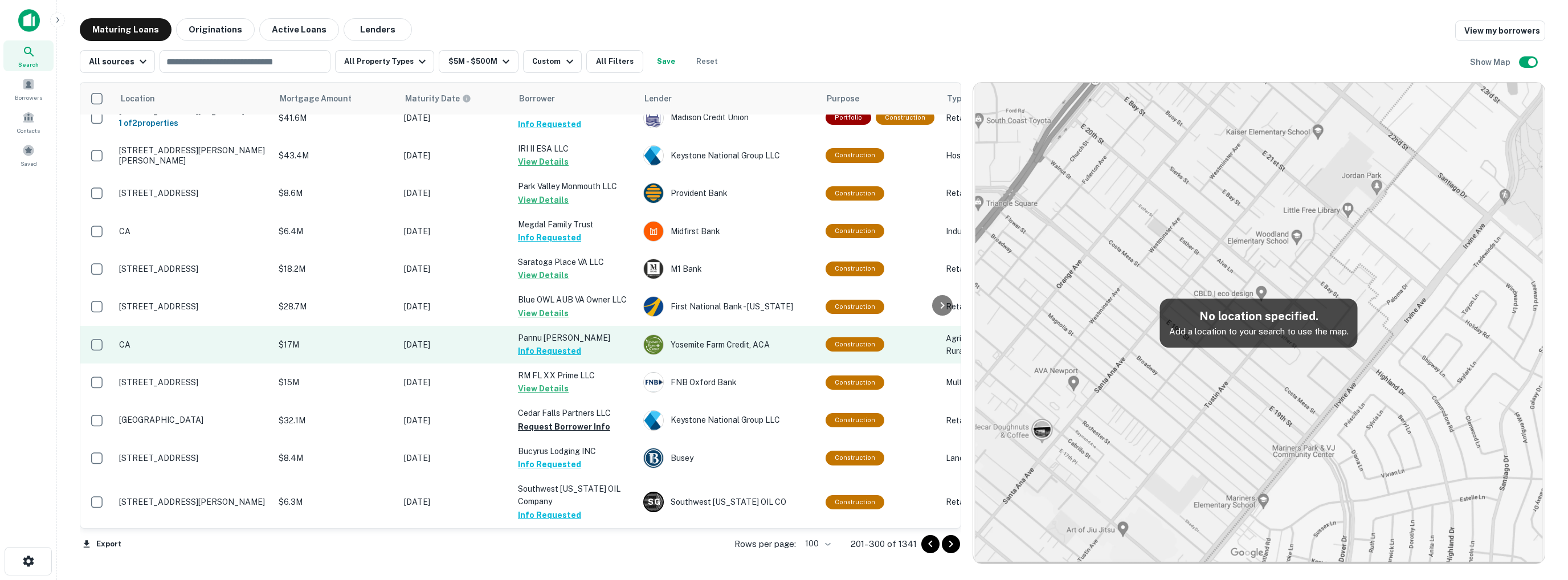
scroll to position [114, 0]
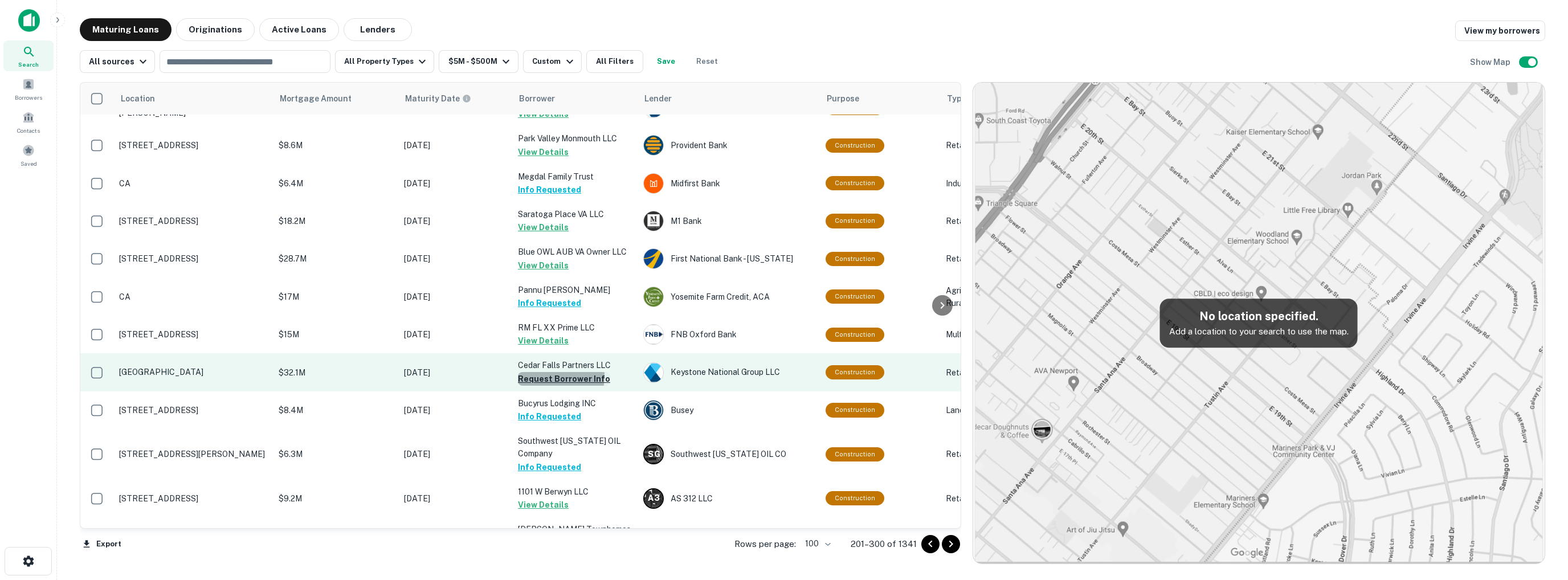
click at [539, 377] on button "Request Borrower Info" at bounding box center [564, 378] width 92 height 13
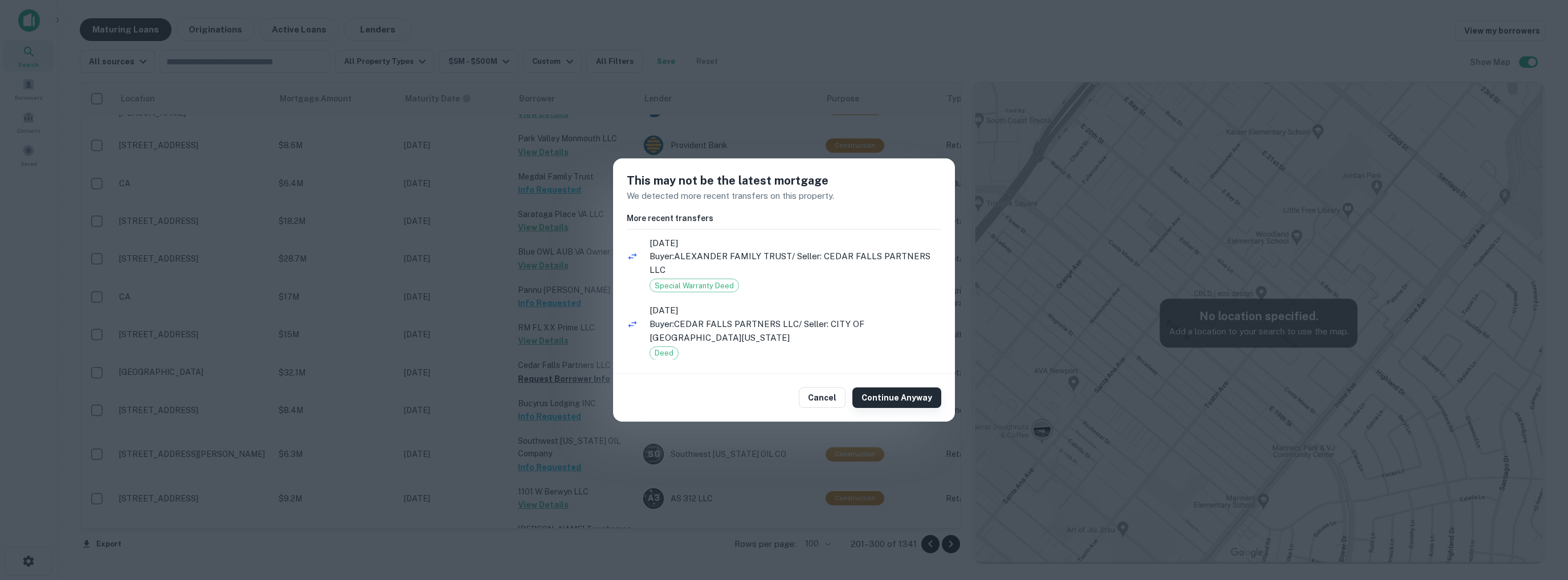
click at [890, 398] on button "Continue Anyway" at bounding box center [897, 398] width 89 height 20
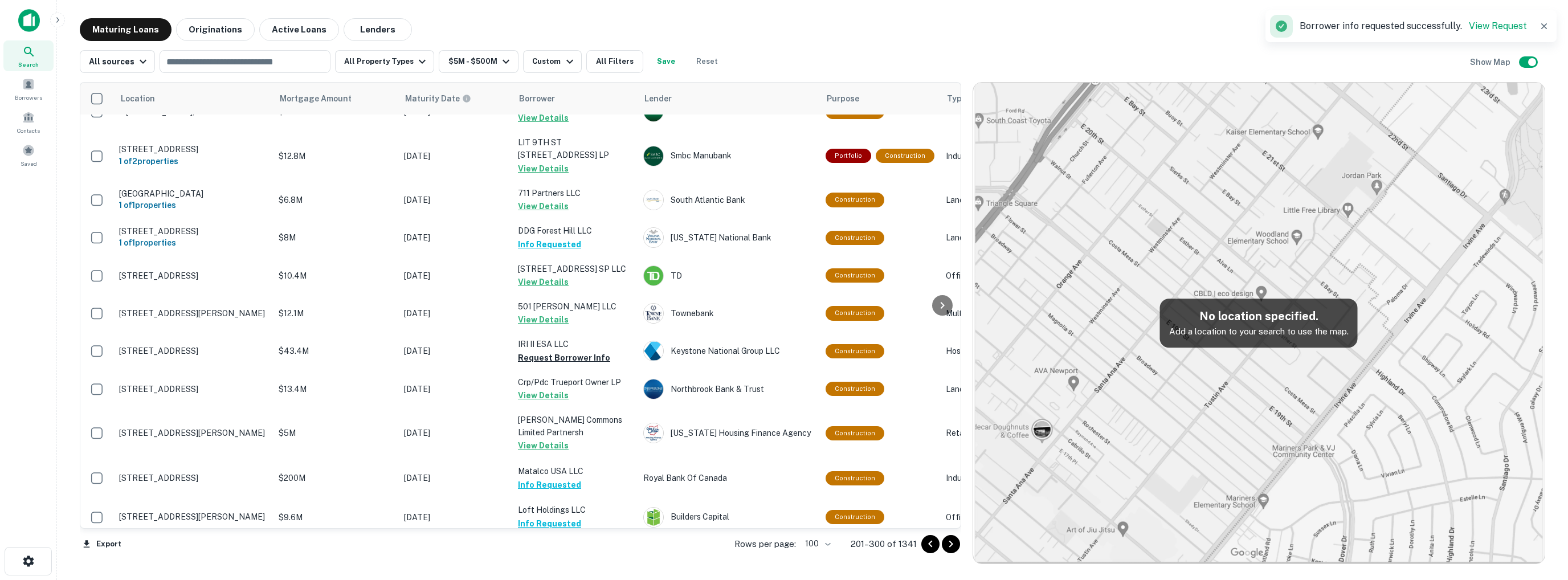
scroll to position [684, 0]
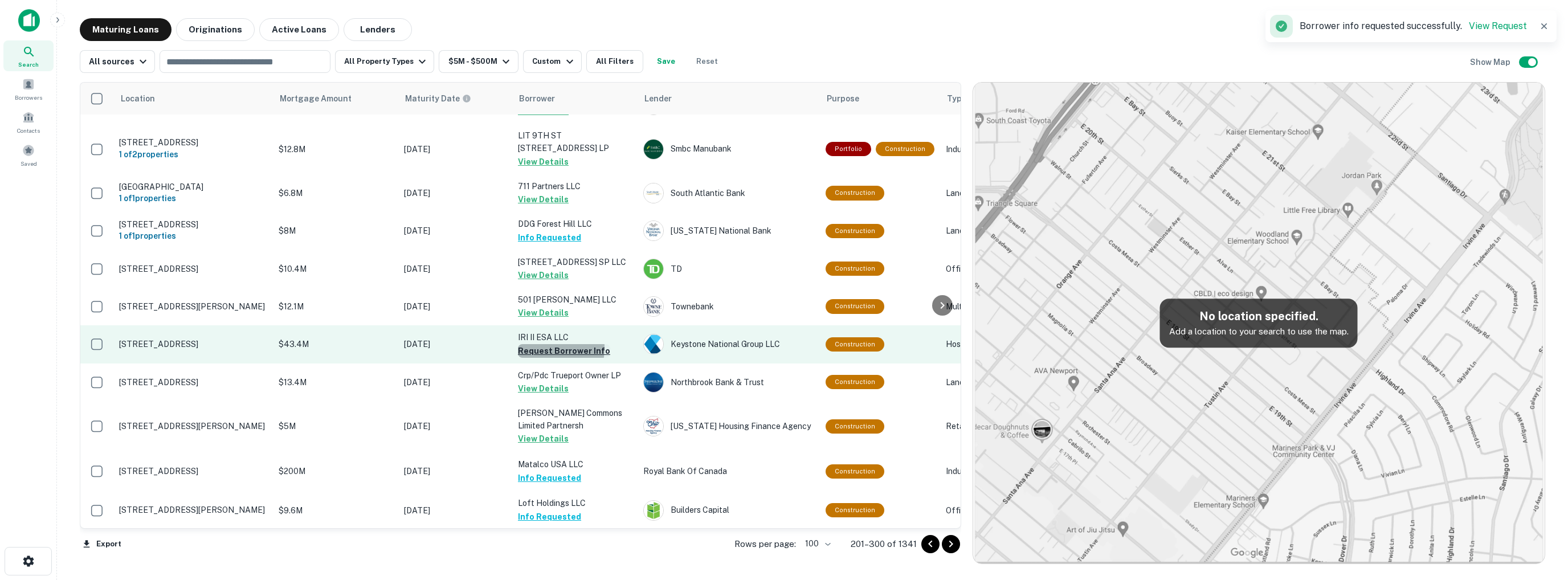
click at [538, 345] on button "Request Borrower Info" at bounding box center [564, 351] width 92 height 13
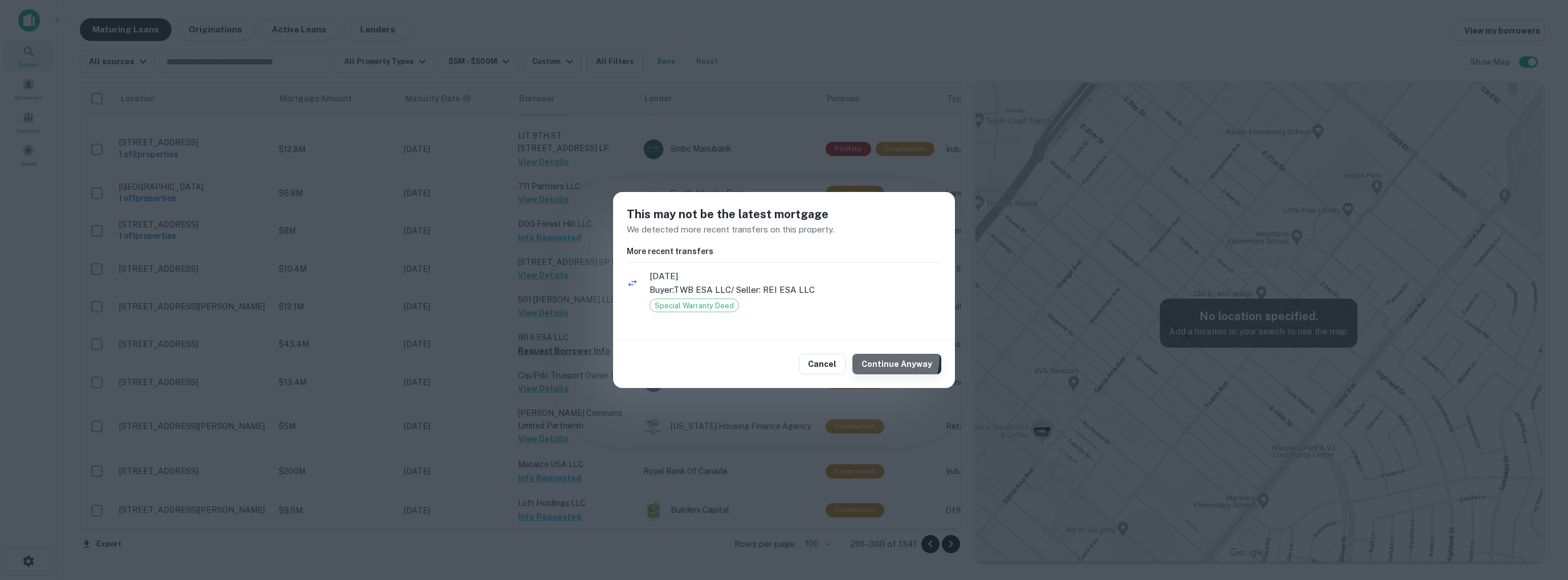
click at [882, 357] on button "Continue Anyway" at bounding box center [897, 364] width 89 height 20
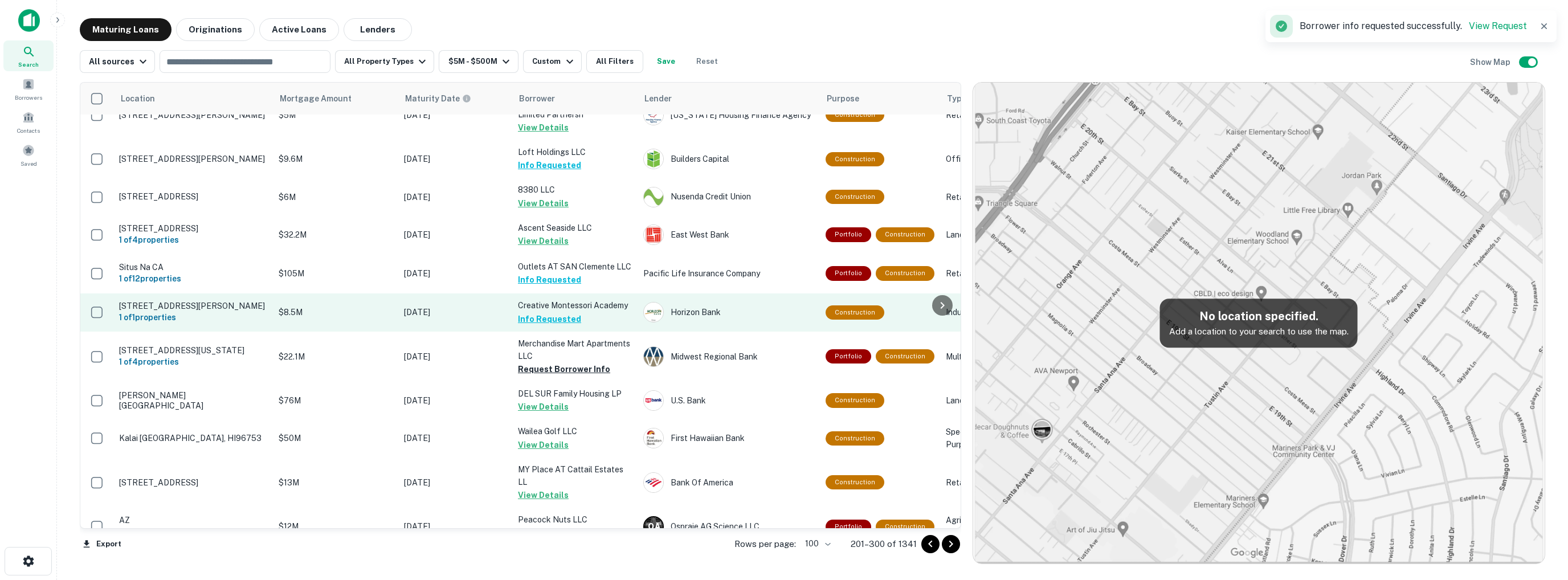
scroll to position [1026, 0]
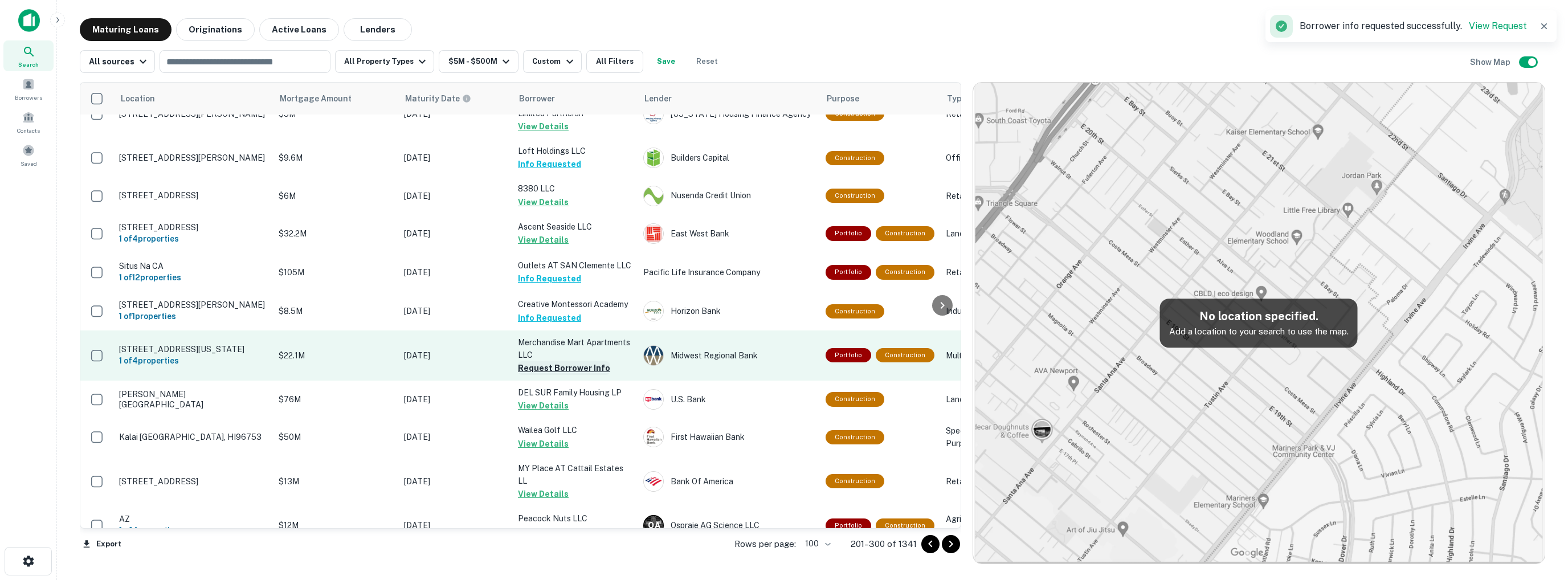
click at [561, 375] on button "Request Borrower Info" at bounding box center [564, 368] width 92 height 13
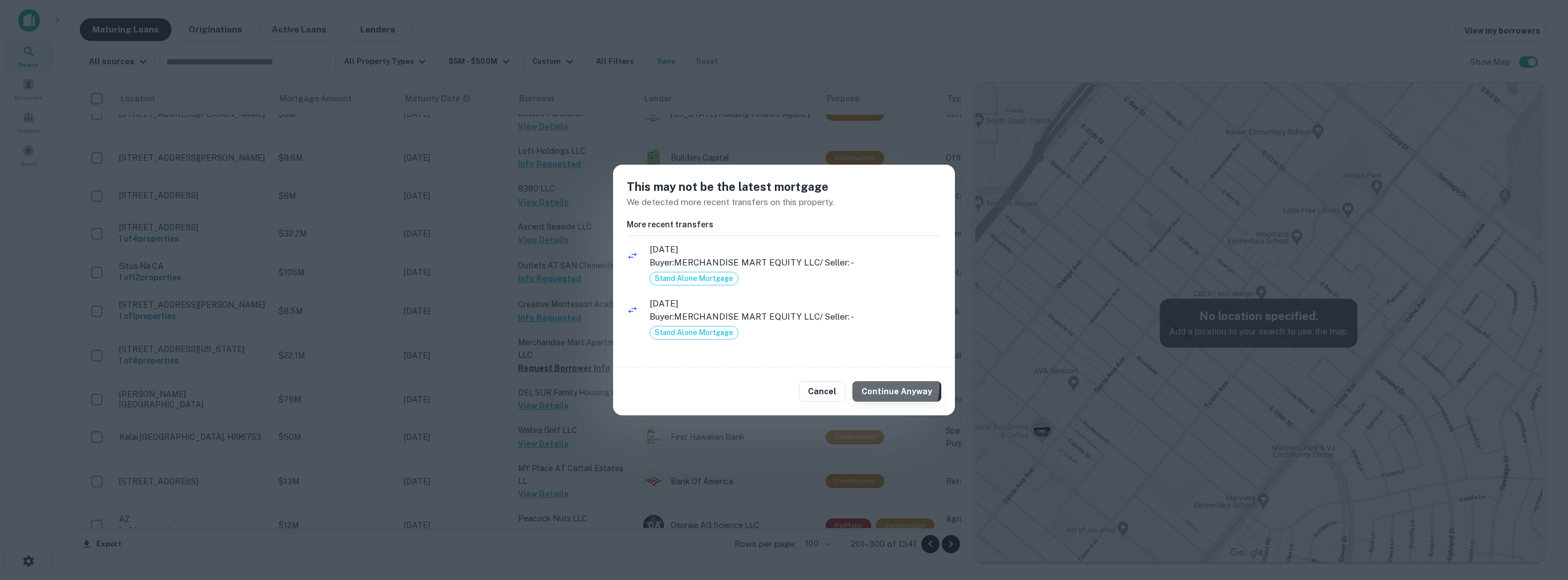
click at [887, 387] on button "Continue Anyway" at bounding box center [897, 392] width 89 height 20
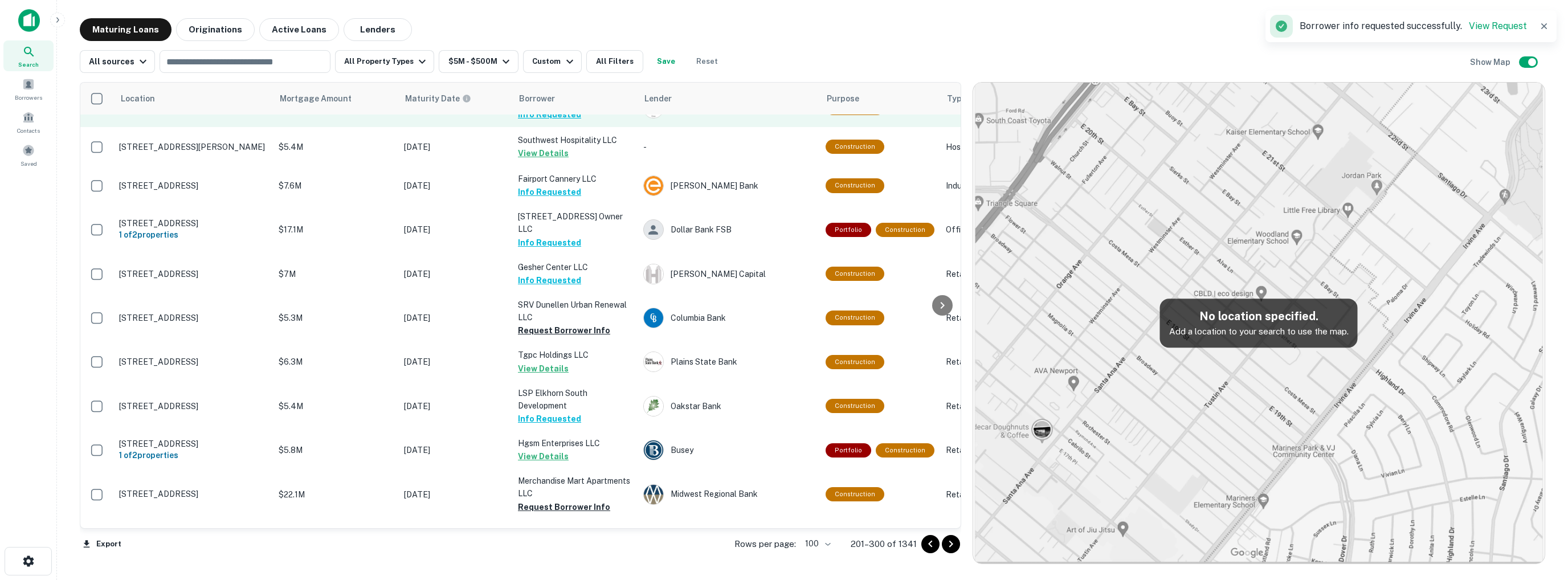
scroll to position [1824, 0]
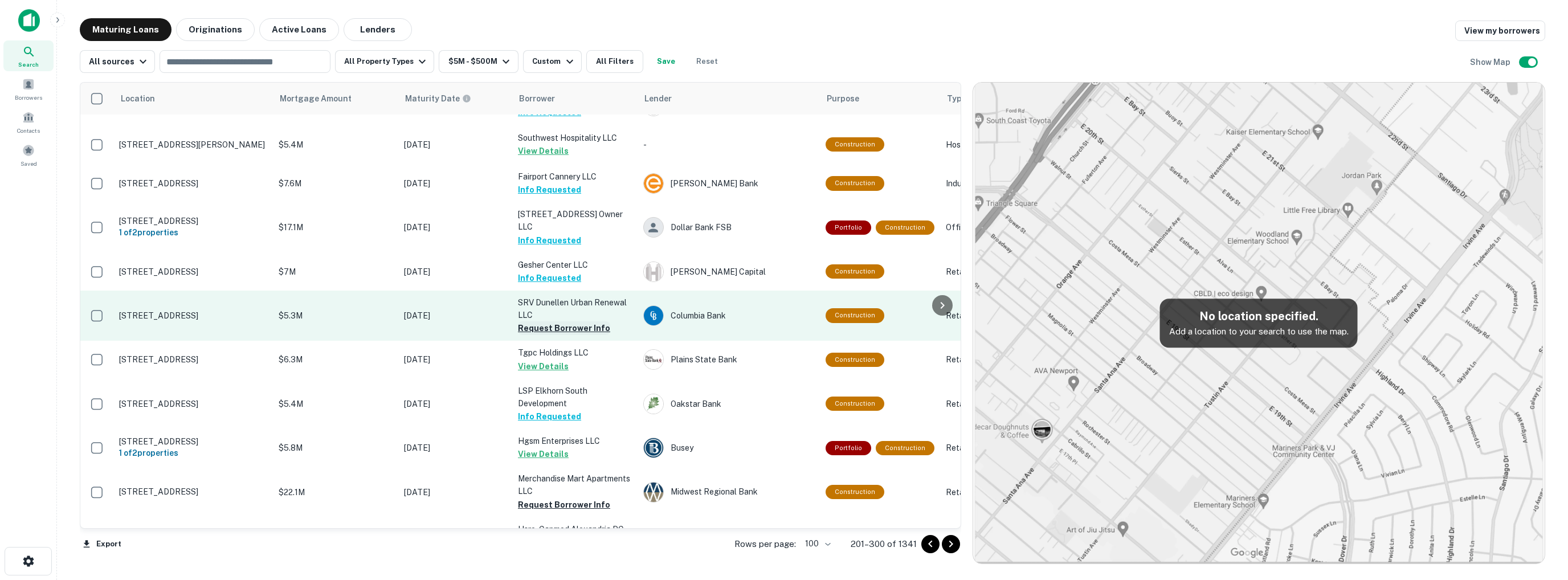
click at [522, 322] on button "Request Borrower Info" at bounding box center [564, 328] width 92 height 13
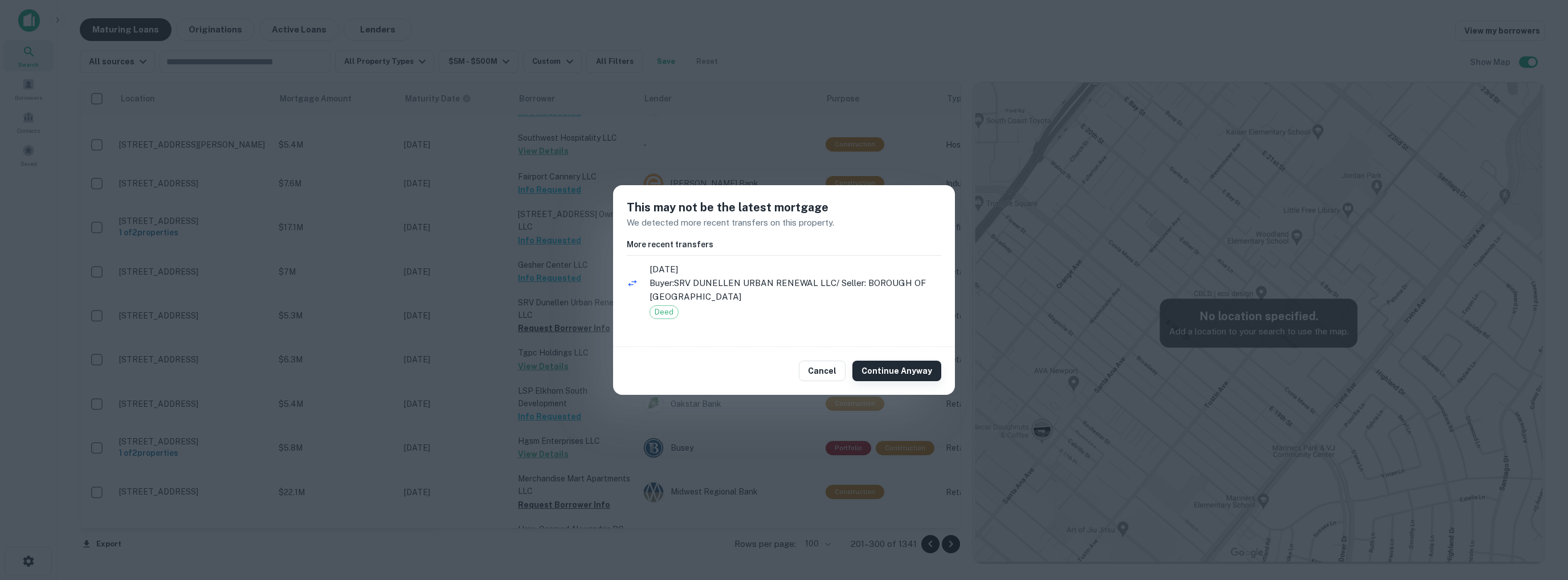
click at [886, 374] on button "Continue Anyway" at bounding box center [897, 371] width 89 height 20
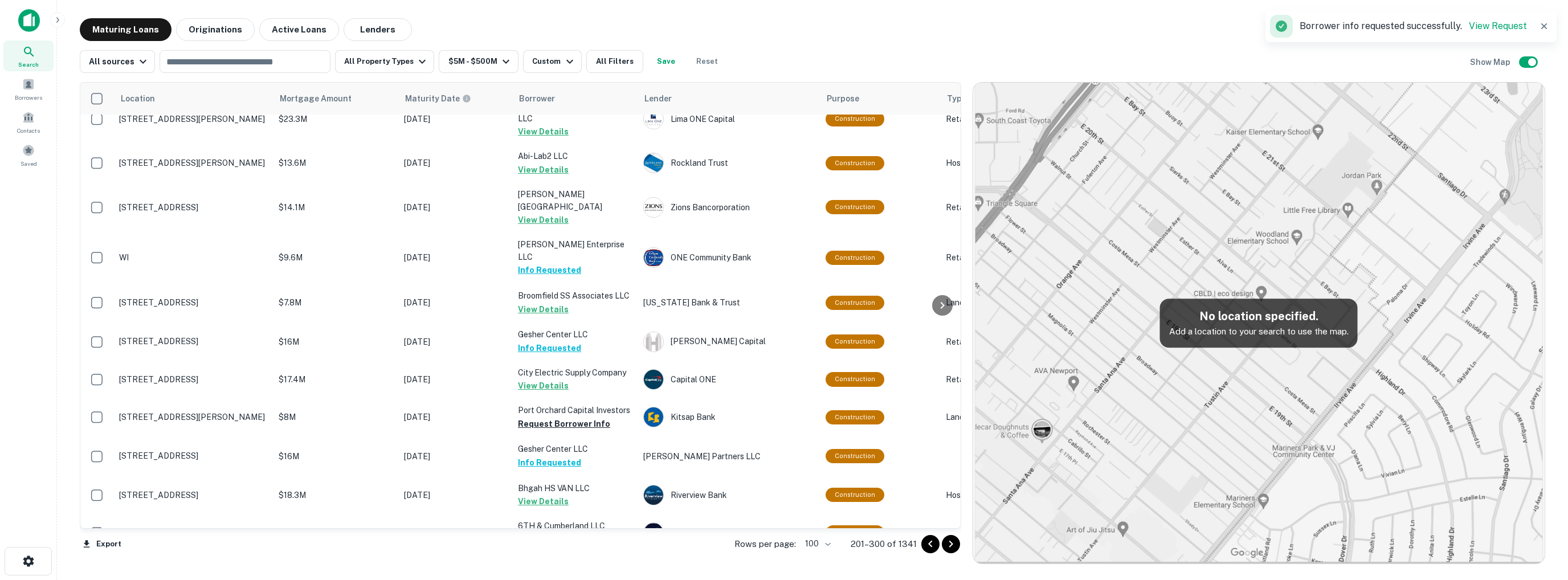
scroll to position [2793, 0]
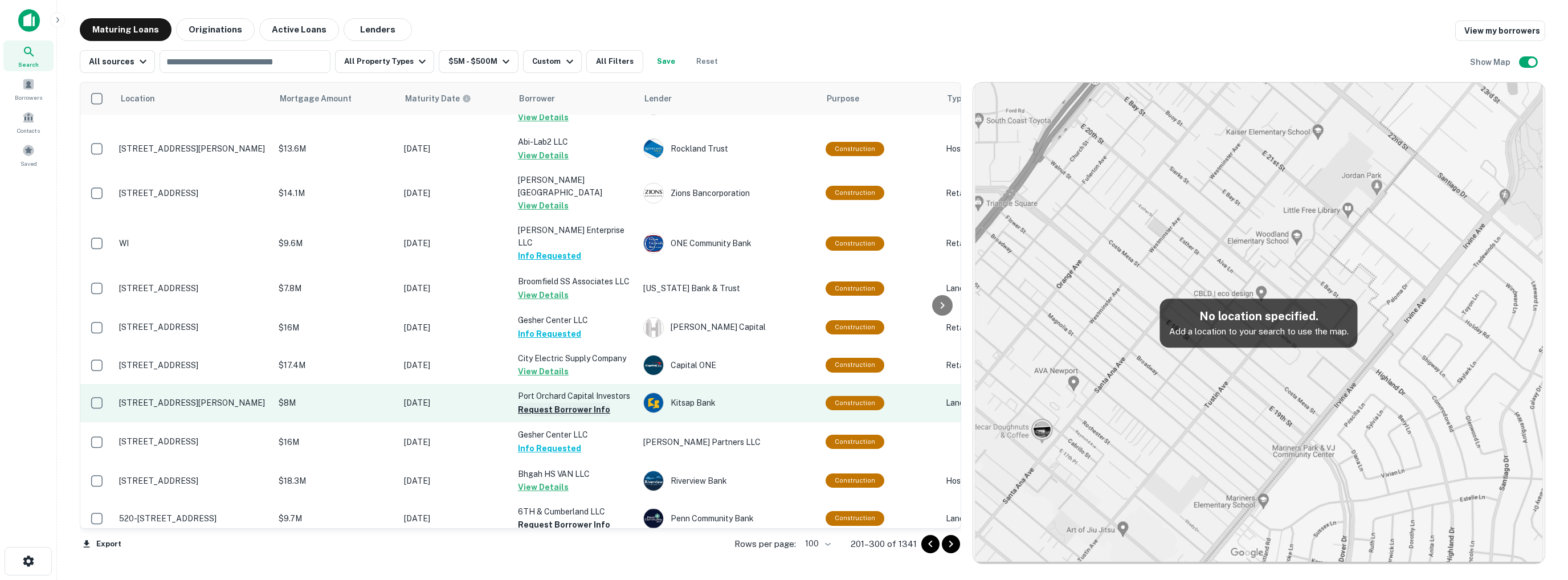
click at [538, 403] on button "Request Borrower Info" at bounding box center [564, 410] width 92 height 13
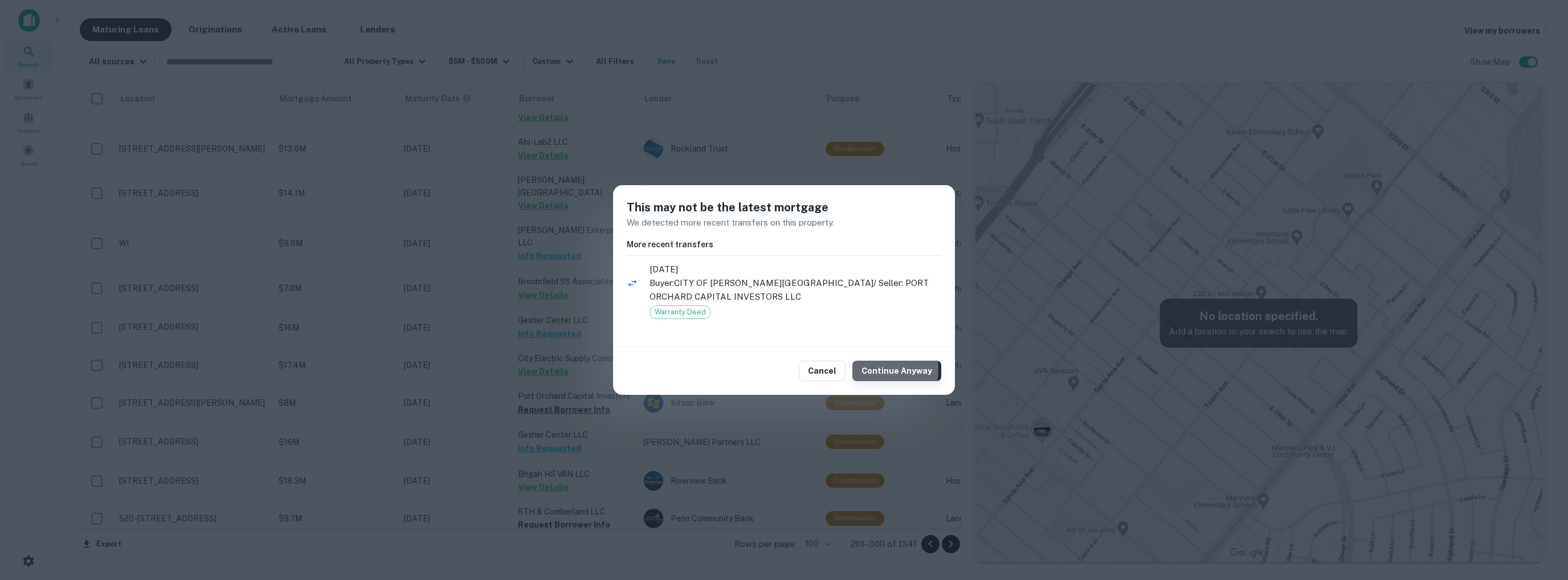
click at [861, 369] on button "Continue Anyway" at bounding box center [897, 371] width 89 height 20
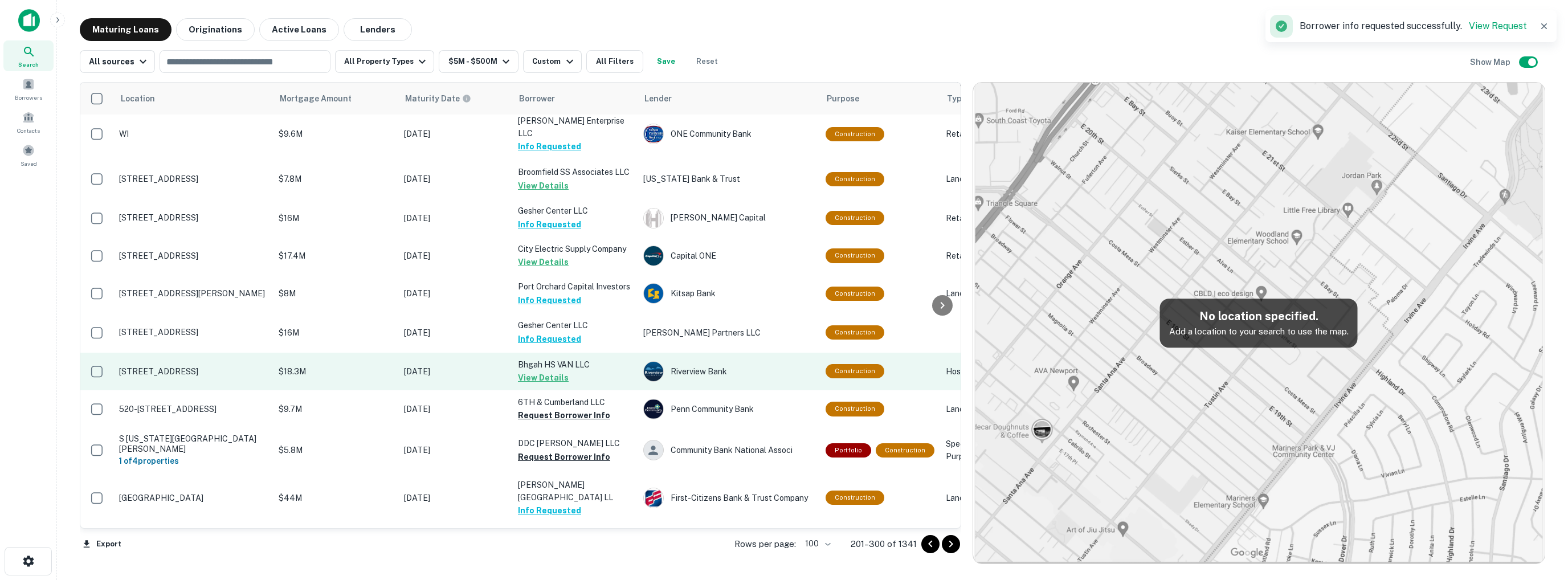
scroll to position [2907, 0]
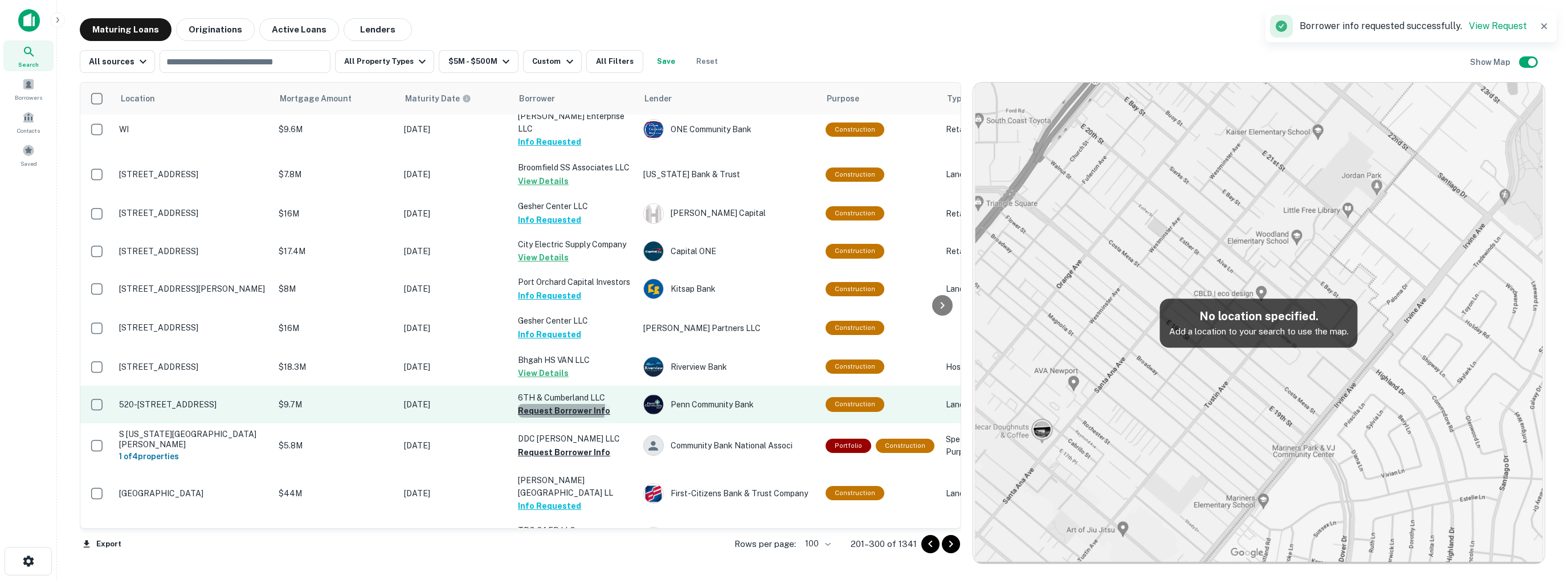
click at [548, 404] on button "Request Borrower Info" at bounding box center [564, 410] width 92 height 13
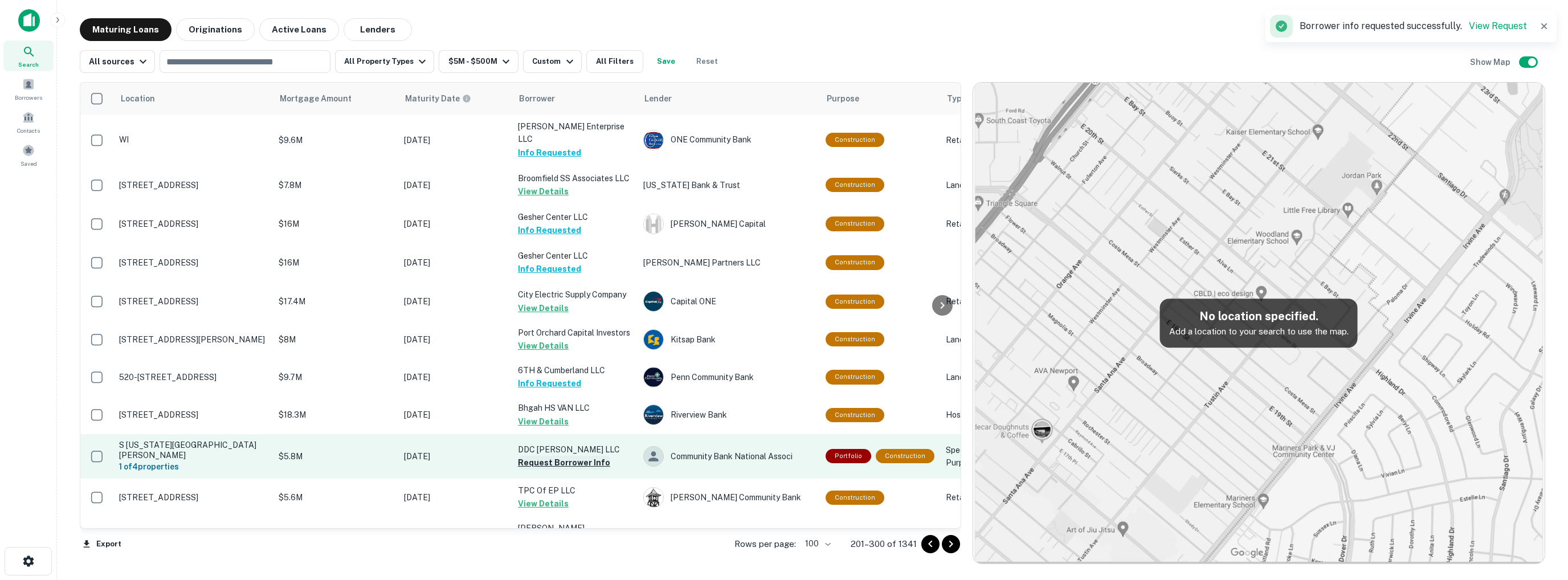
click at [543, 456] on button "Request Borrower Info" at bounding box center [564, 463] width 92 height 13
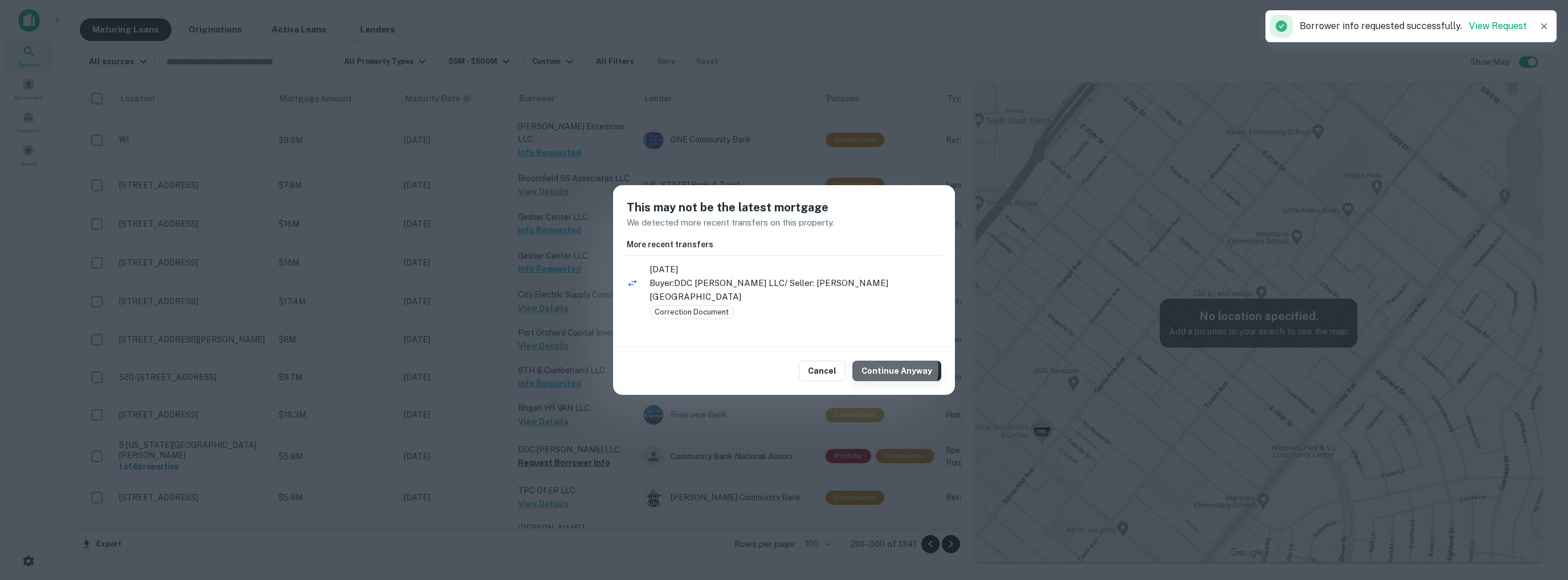
click at [877, 362] on button "Continue Anyway" at bounding box center [897, 371] width 89 height 20
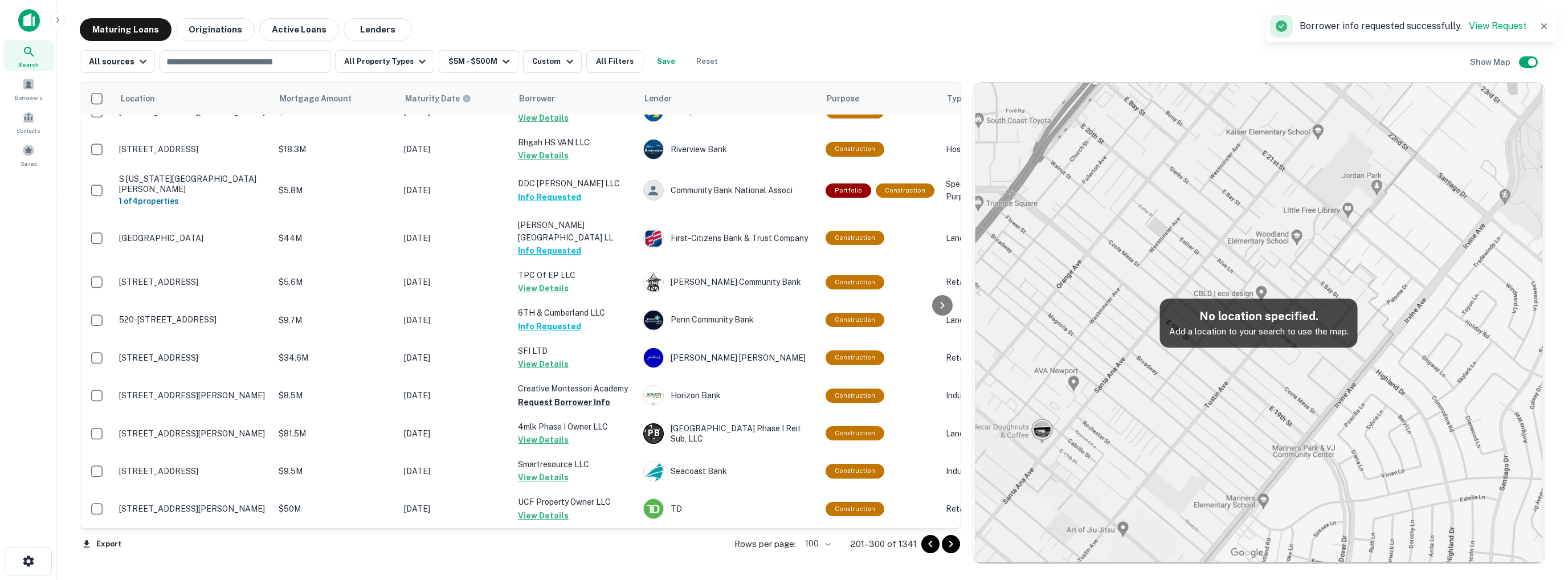
scroll to position [3192, 0]
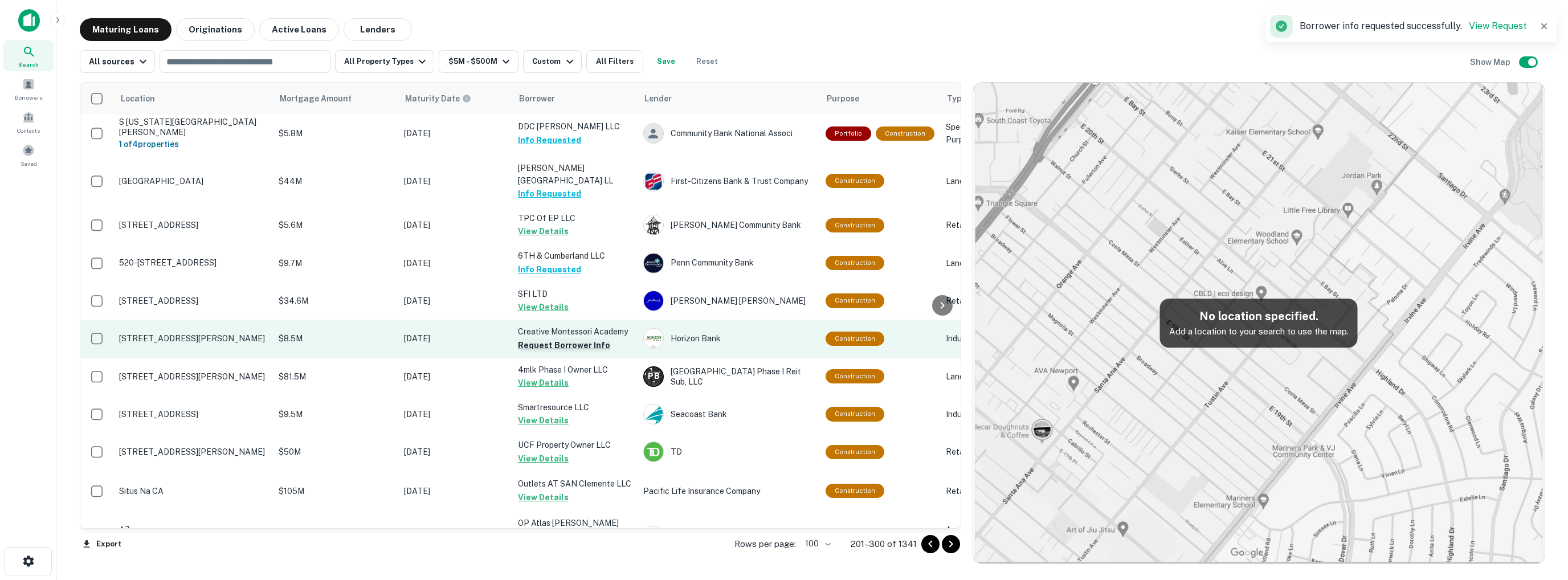
click at [568, 339] on button "Request Borrower Info" at bounding box center [564, 345] width 92 height 13
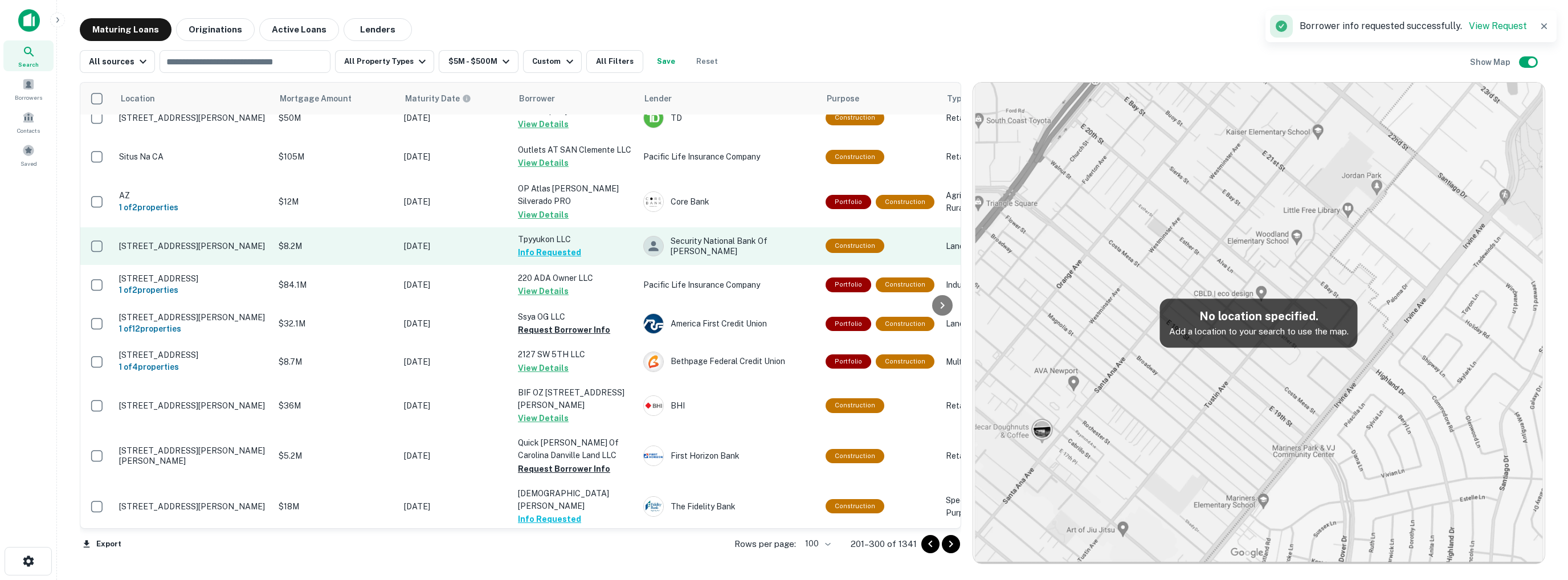
scroll to position [3534, 0]
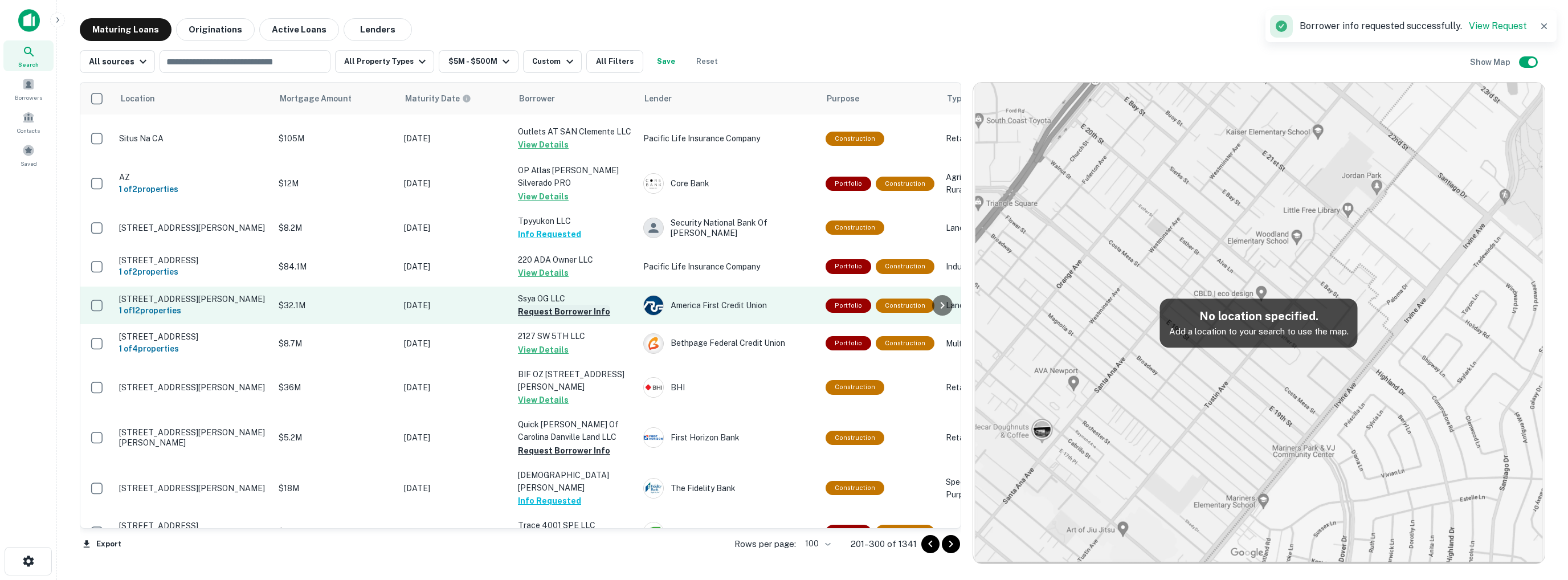
click at [559, 305] on button "Request Borrower Info" at bounding box center [564, 311] width 92 height 13
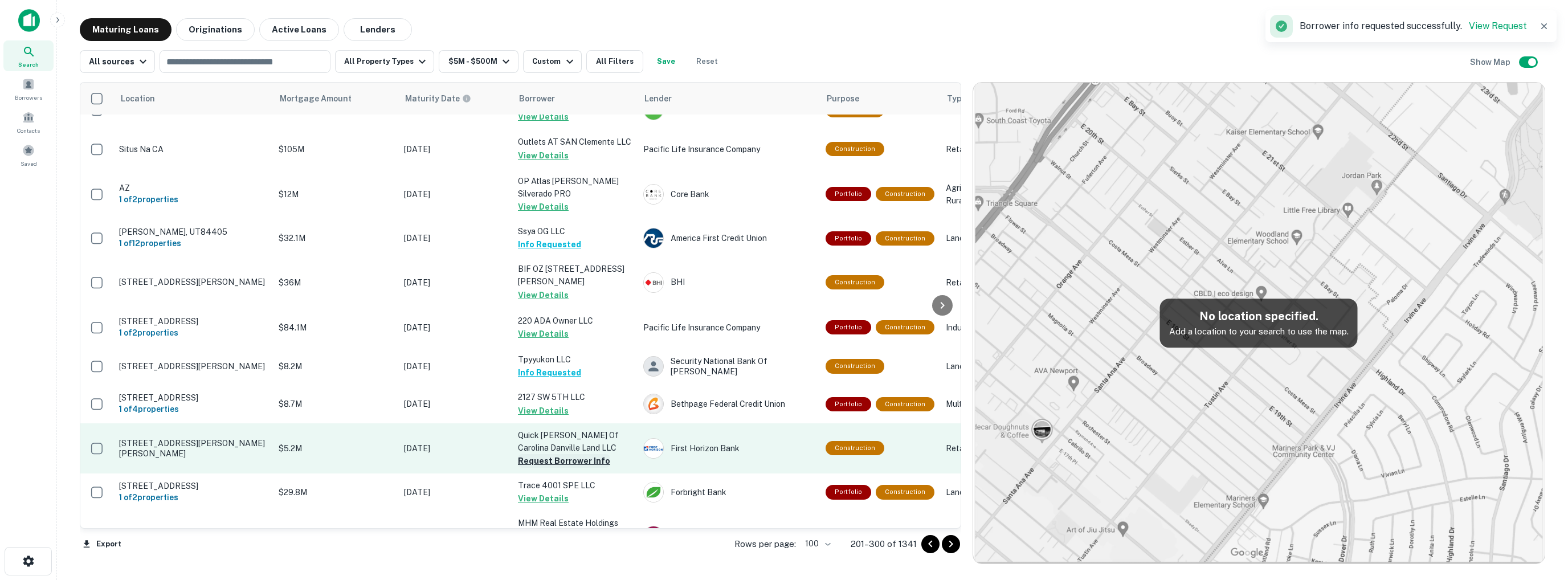
click at [551, 454] on button "Request Borrower Info" at bounding box center [564, 461] width 92 height 13
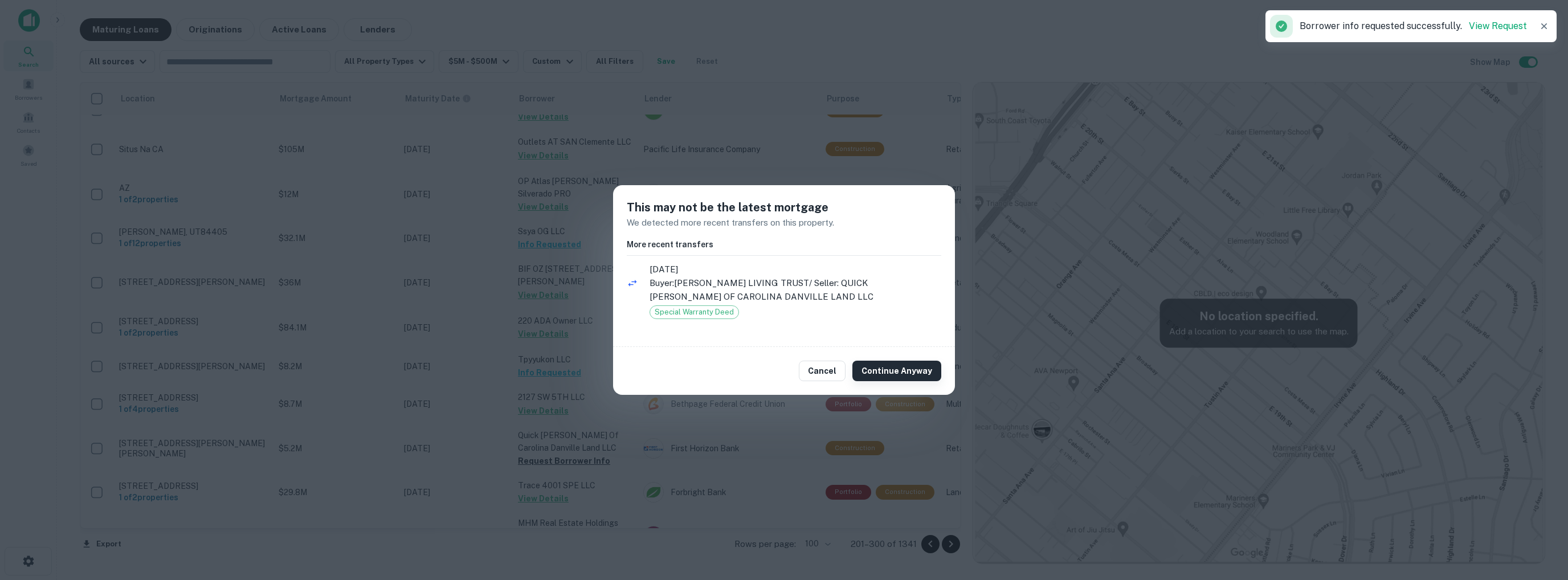
click at [902, 371] on button "Continue Anyway" at bounding box center [897, 371] width 89 height 20
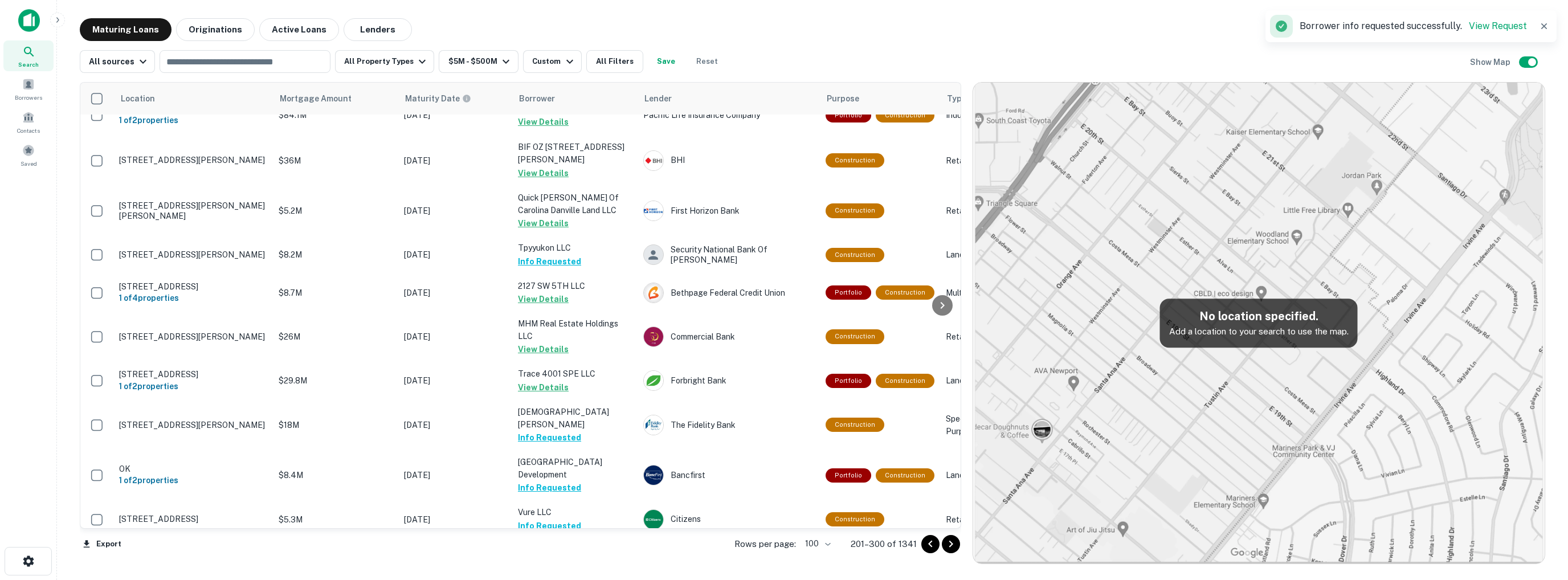
scroll to position [3700, 0]
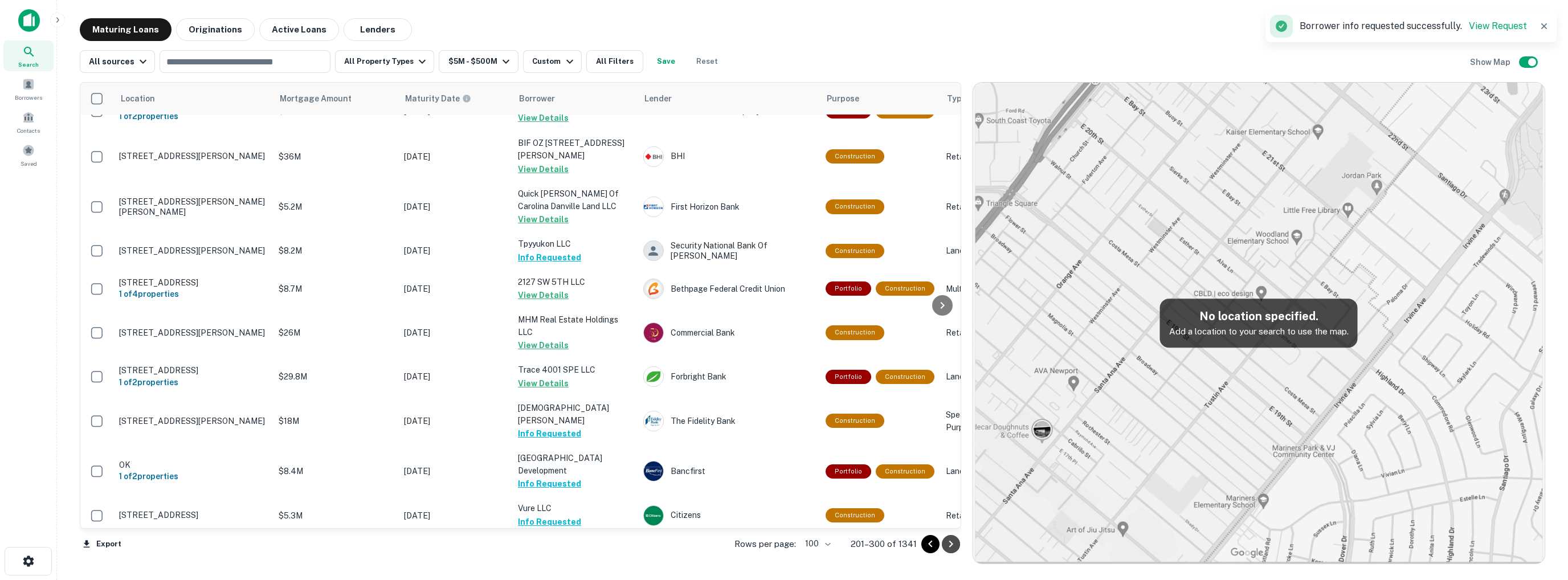
click at [948, 540] on icon "Go to next page" at bounding box center [950, 544] width 13 height 13
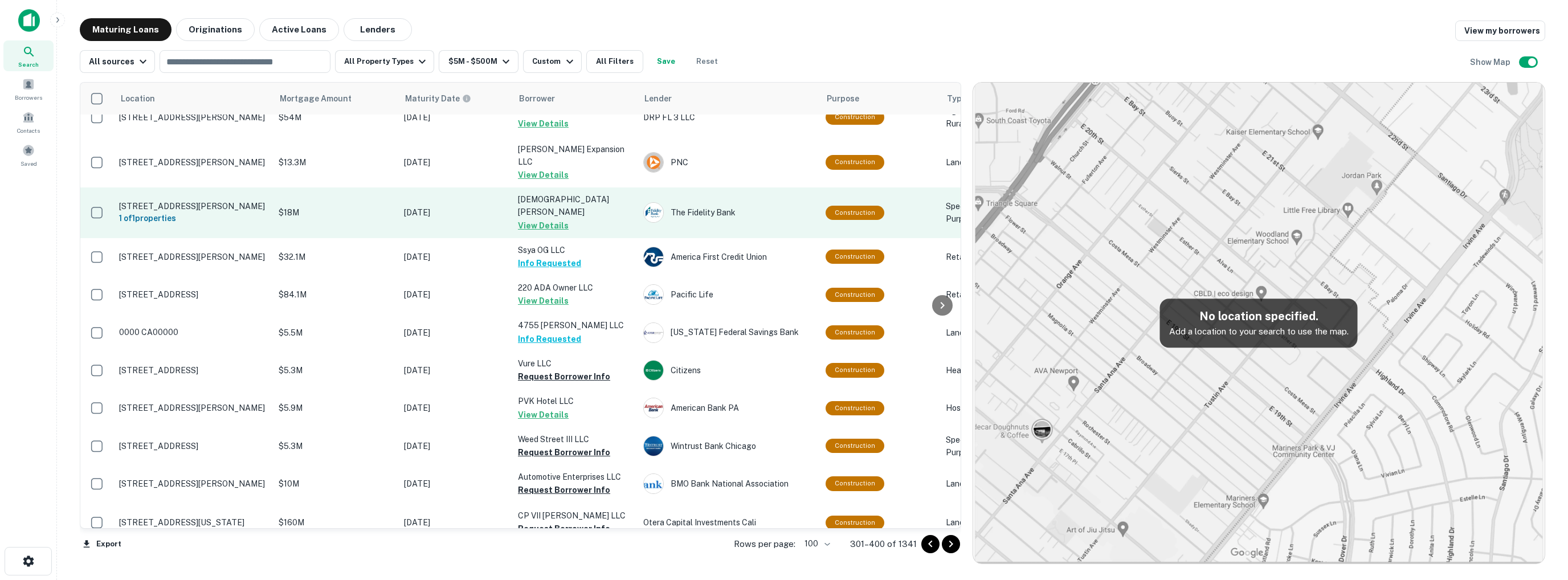
scroll to position [228, 0]
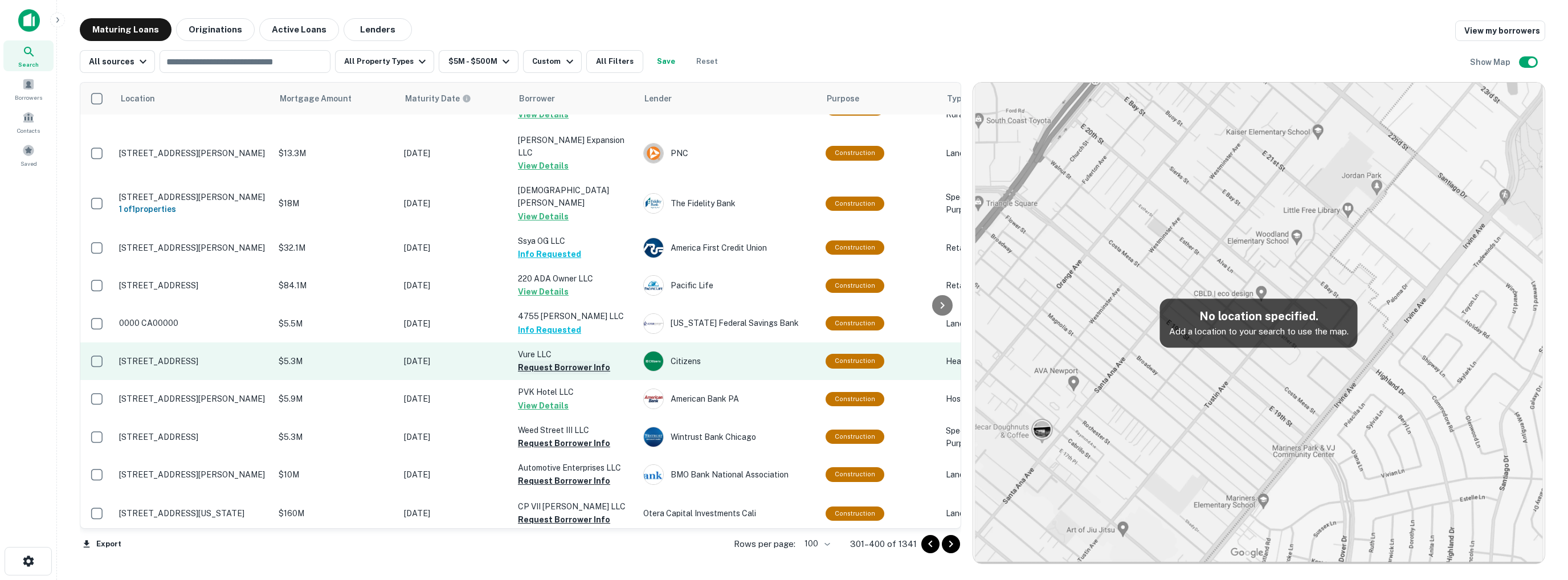
click at [559, 361] on button "Request Borrower Info" at bounding box center [564, 368] width 92 height 13
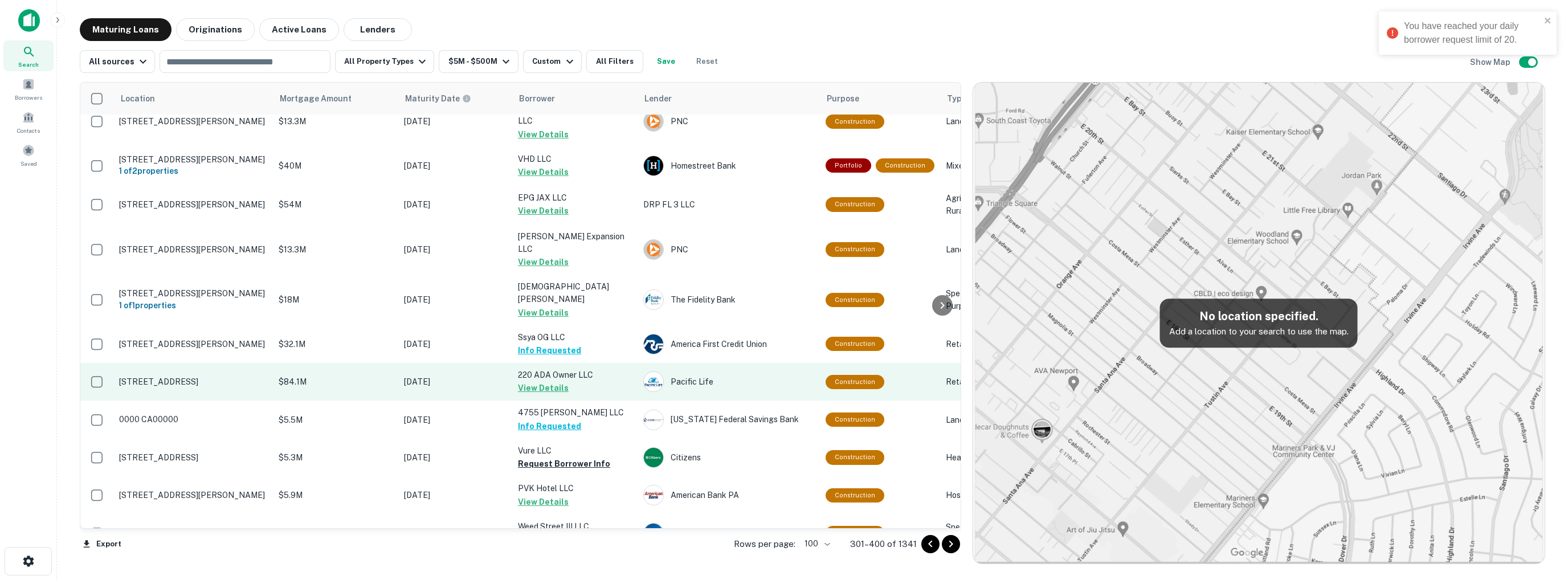
scroll to position [0, 0]
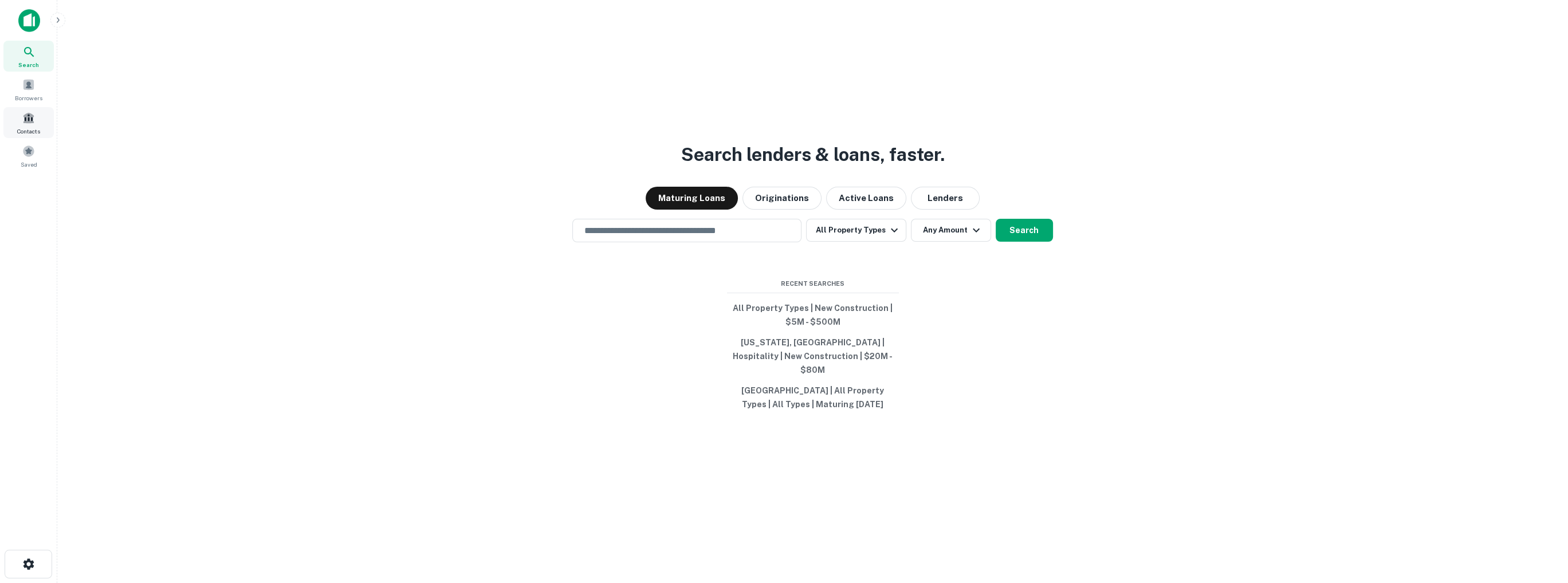
click at [33, 126] on span "Contacts" at bounding box center [29, 131] width 23 height 9
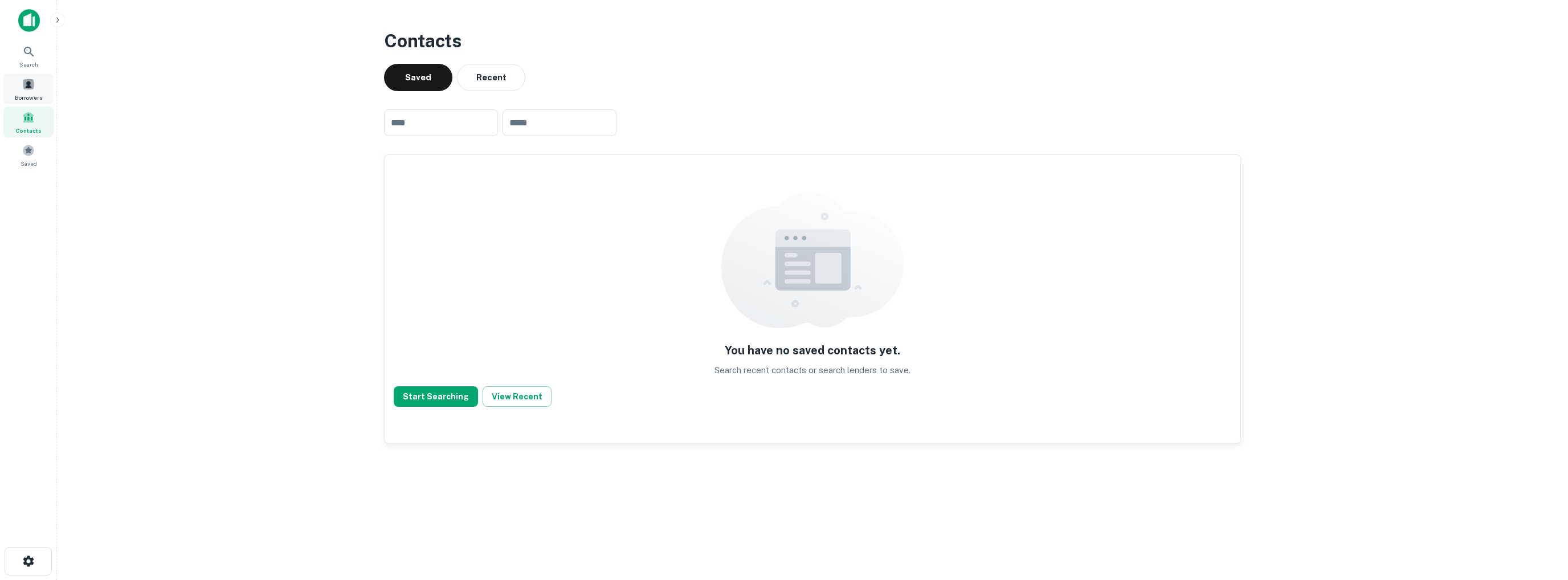
click at [27, 83] on span at bounding box center [29, 84] width 13 height 13
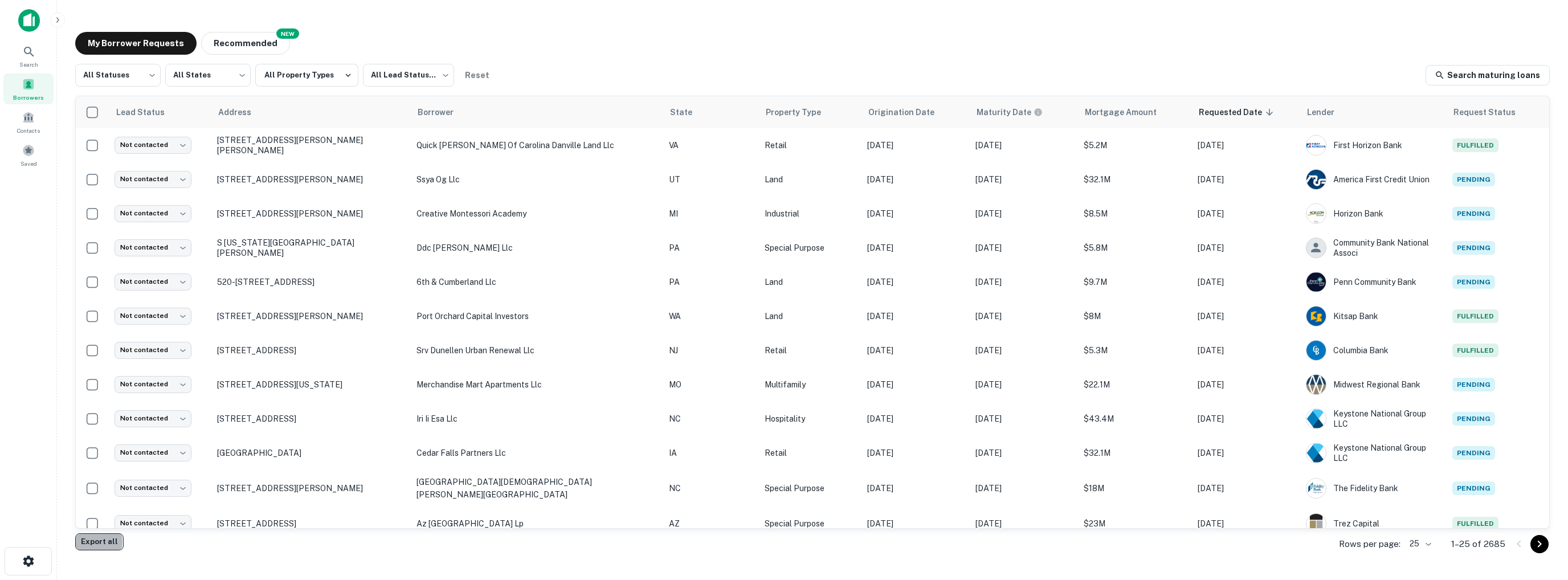
click at [90, 542] on button "Export all" at bounding box center [99, 542] width 48 height 17
